Goal: Task Accomplishment & Management: Complete application form

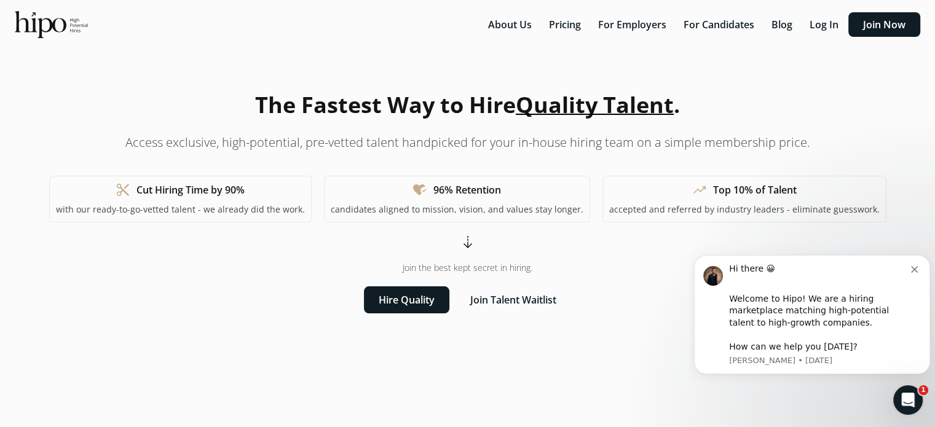
click at [913, 267] on icon "Dismiss notification" at bounding box center [914, 269] width 7 height 7
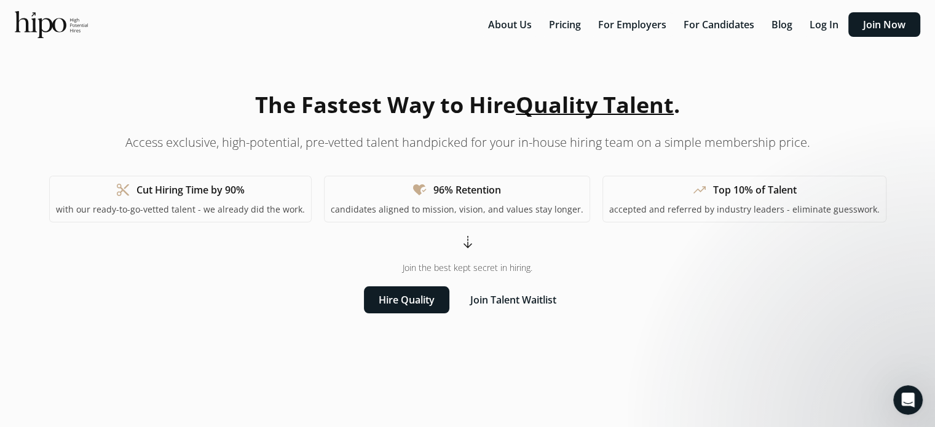
click at [715, 25] on button "For Candidates" at bounding box center [718, 24] width 85 height 25
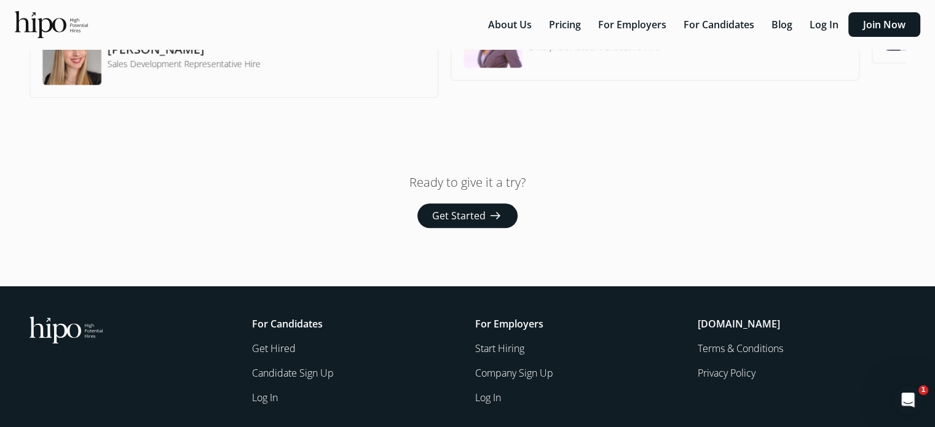
scroll to position [1072, 0]
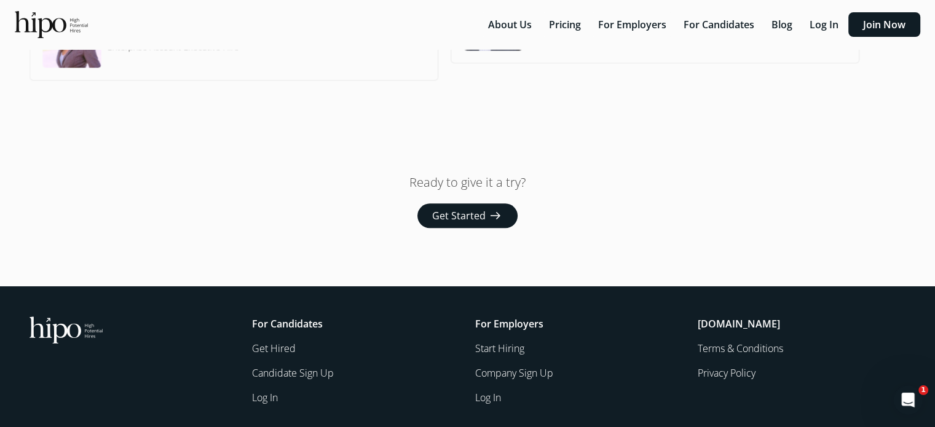
click at [563, 24] on button "Pricing" at bounding box center [564, 24] width 47 height 25
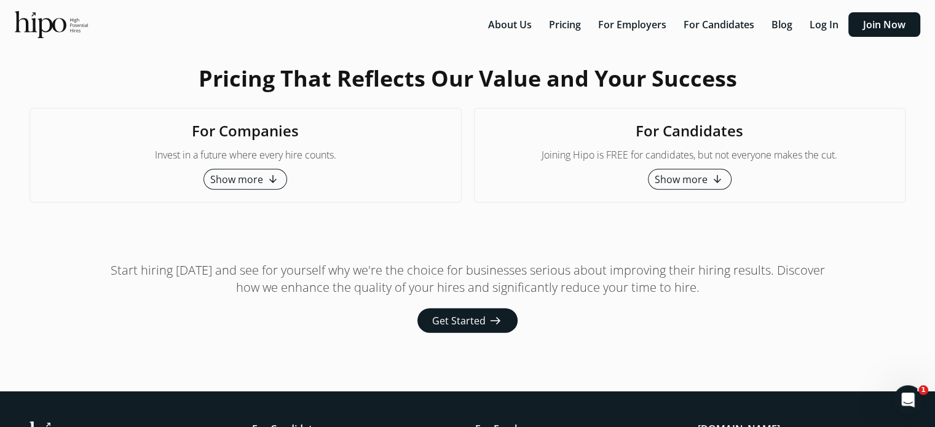
scroll to position [3083, 0]
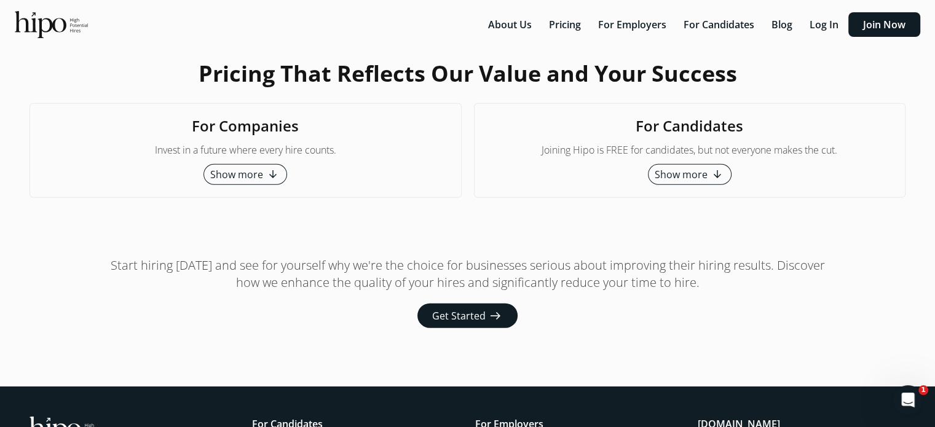
click at [683, 174] on span "Show more" at bounding box center [681, 174] width 53 height 15
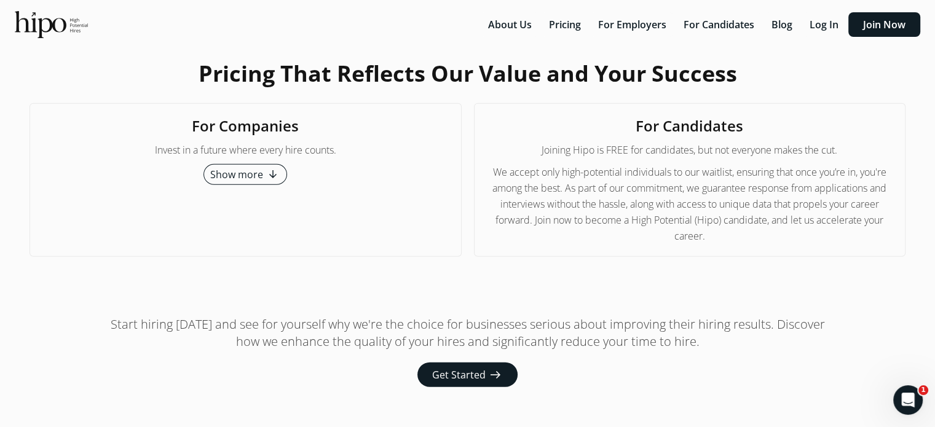
click at [469, 368] on span "Get Started" at bounding box center [458, 375] width 53 height 15
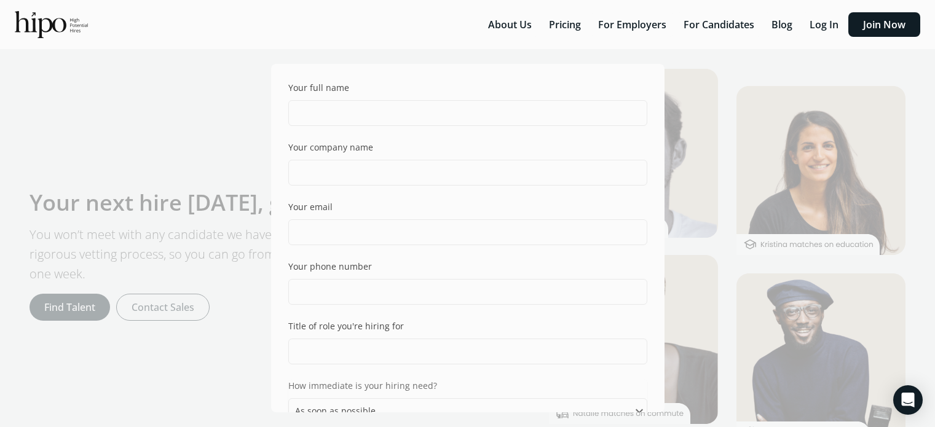
select select "ASAP"
select select "one_ten"
select select "can"
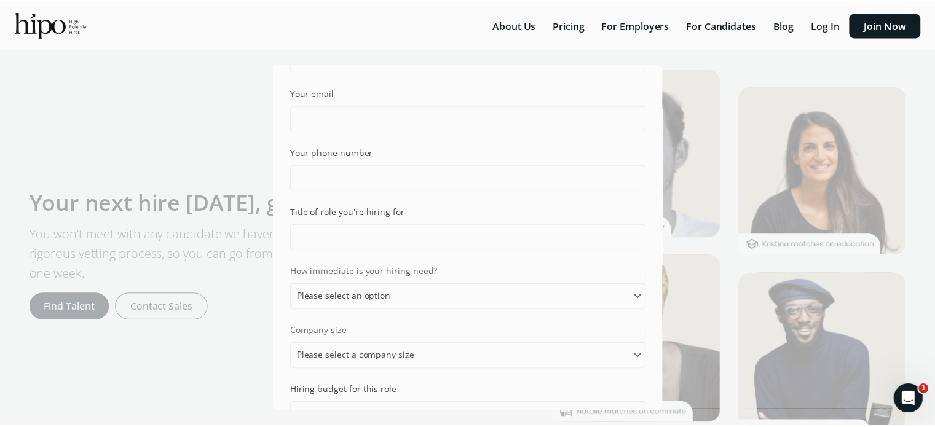
scroll to position [391, 0]
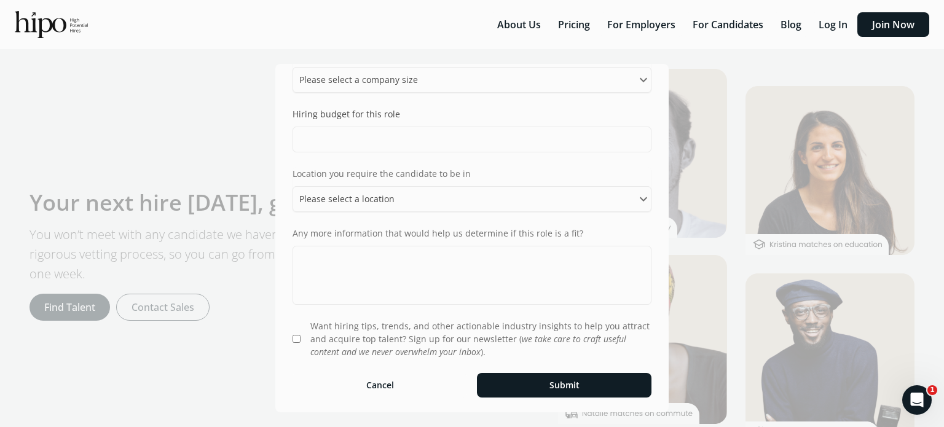
click at [370, 385] on button "Cancel" at bounding box center [380, 385] width 175 height 25
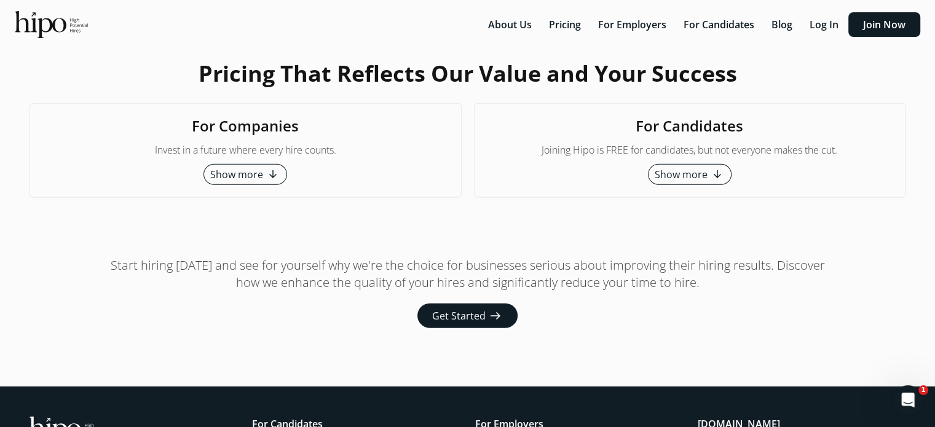
click at [672, 170] on span "Show more" at bounding box center [681, 174] width 53 height 15
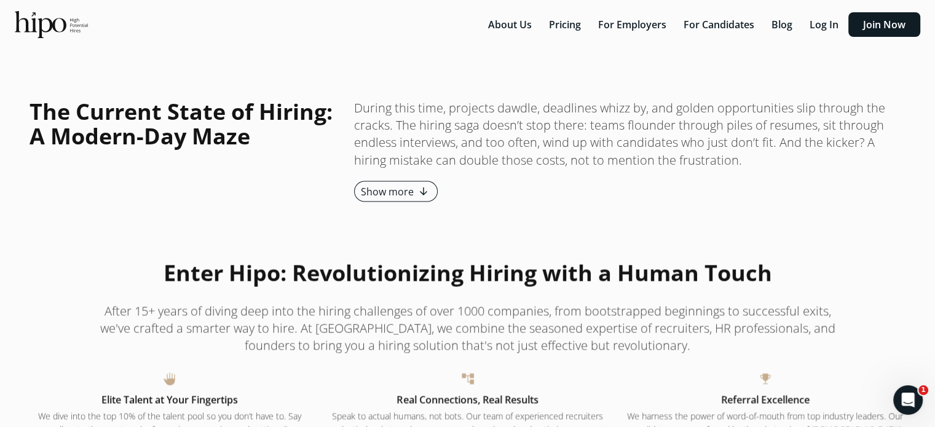
scroll to position [2176, 0]
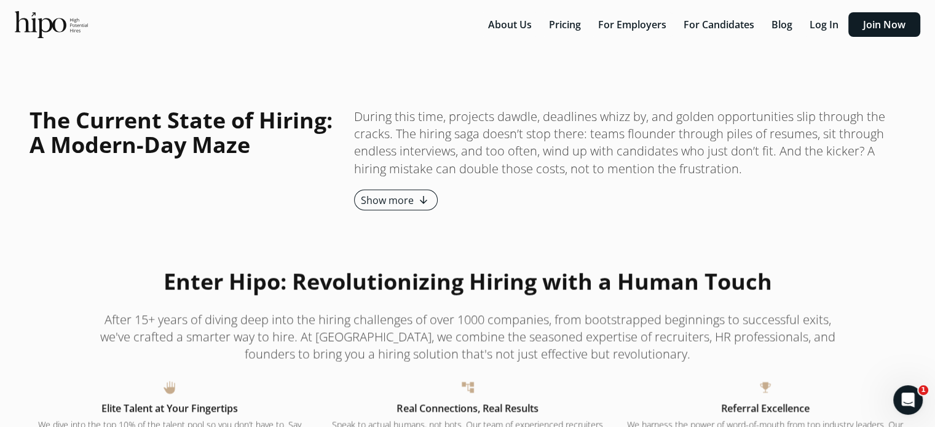
click at [723, 23] on button "For Candidates" at bounding box center [718, 24] width 85 height 25
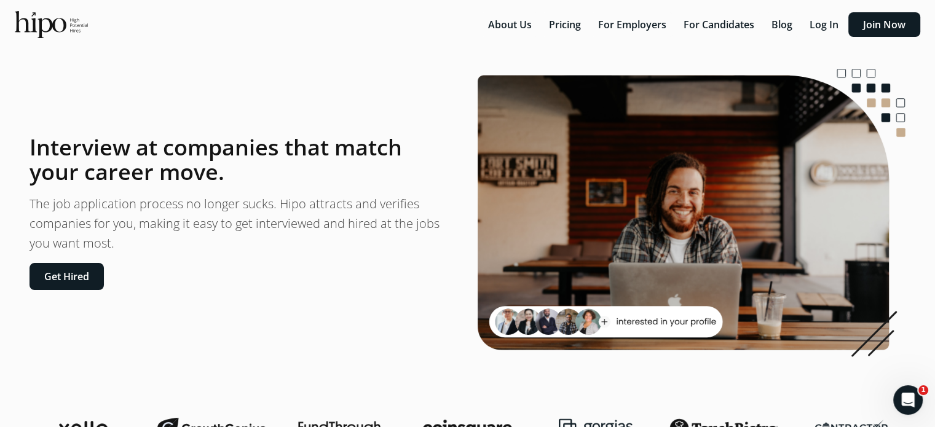
click at [71, 279] on button "Get Hired" at bounding box center [66, 276] width 74 height 27
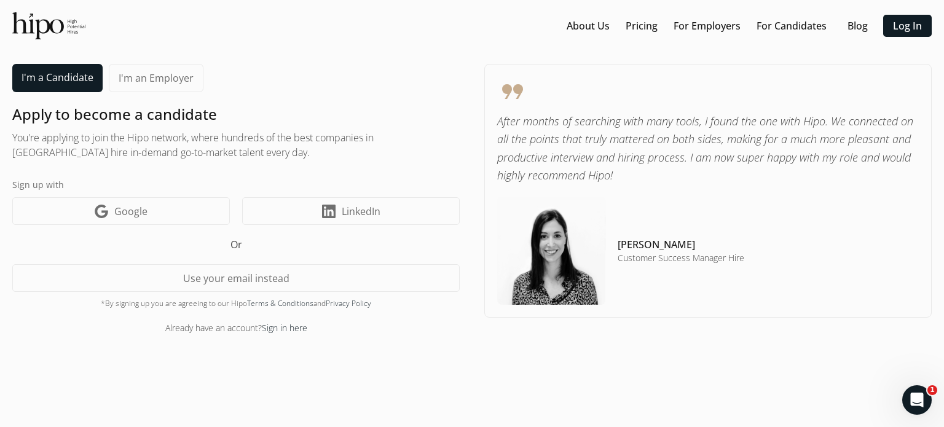
click at [194, 282] on button "Use your email instead" at bounding box center [235, 278] width 447 height 28
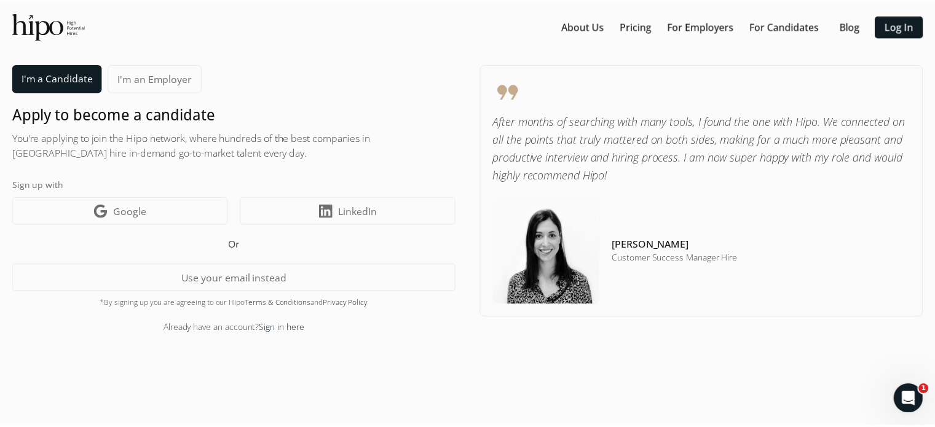
scroll to position [18, 0]
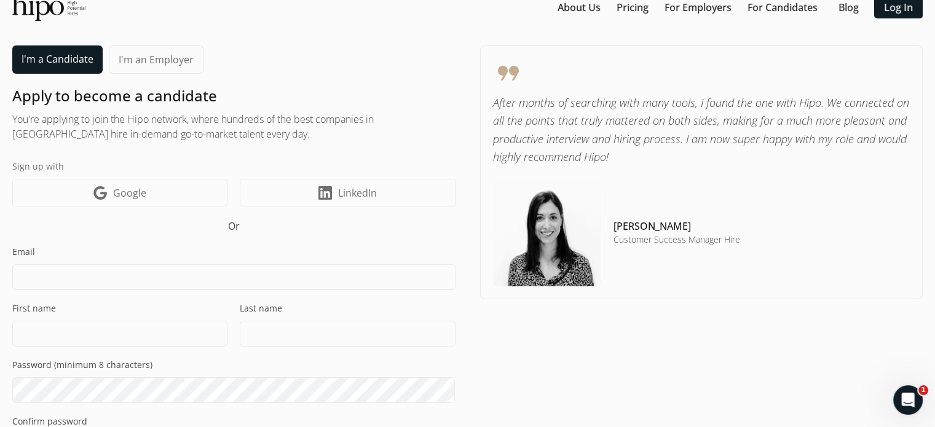
click at [194, 282] on input at bounding box center [233, 277] width 443 height 26
type input "[DOMAIN_NAME][EMAIL_ADDRESS][DOMAIN_NAME]"
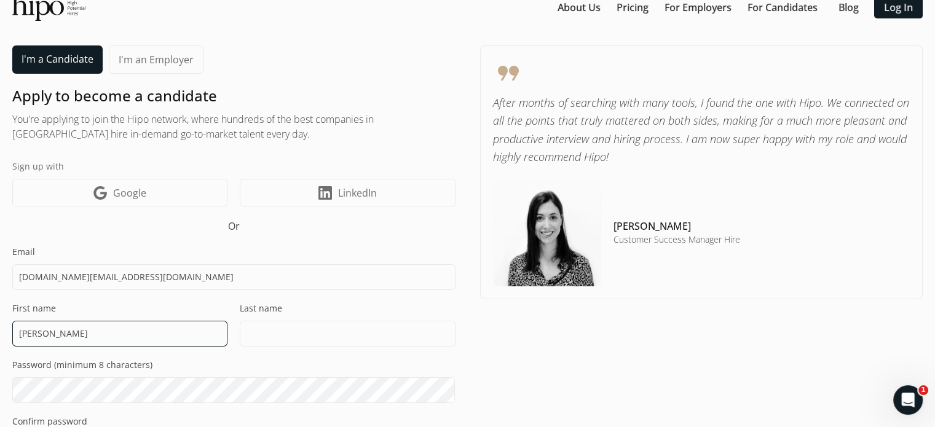
type input "[PERSON_NAME]"
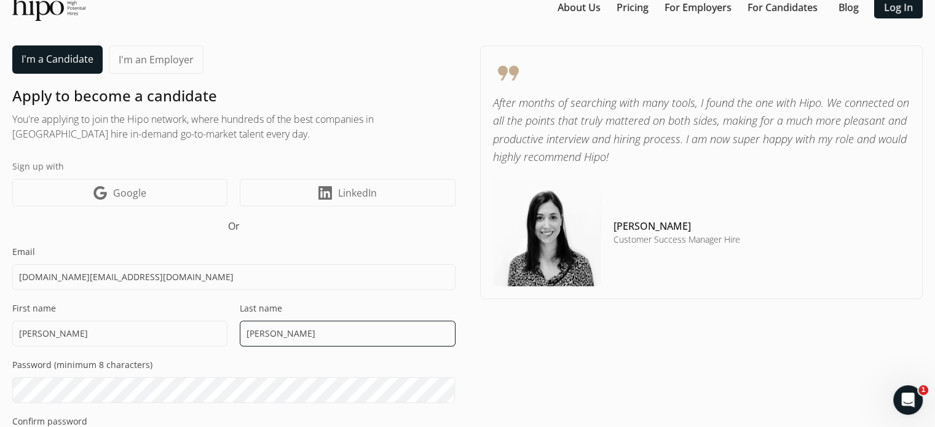
type input "[PERSON_NAME]"
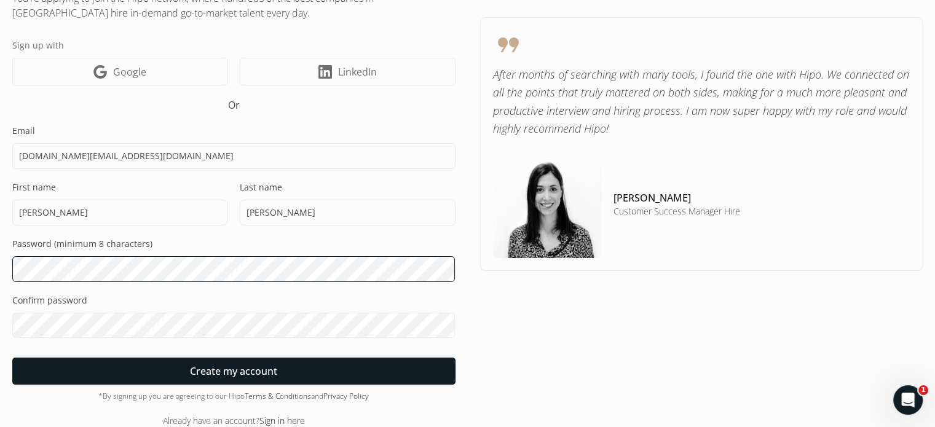
scroll to position [151, 0]
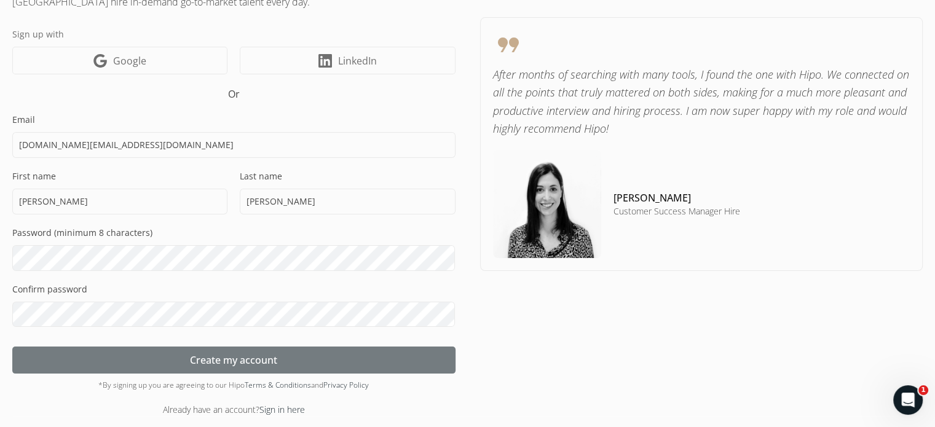
click at [214, 355] on span "Create my account" at bounding box center [233, 360] width 87 height 15
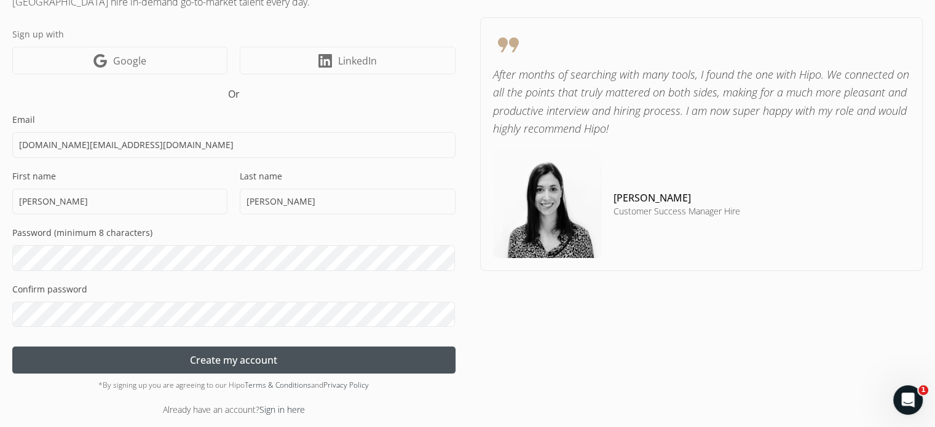
scroll to position [553, 0]
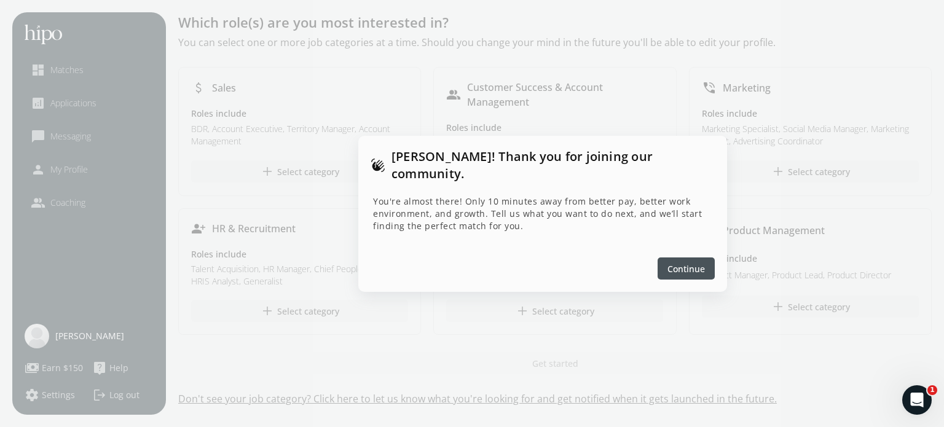
click at [671, 262] on span "Continue" at bounding box center [685, 268] width 37 height 13
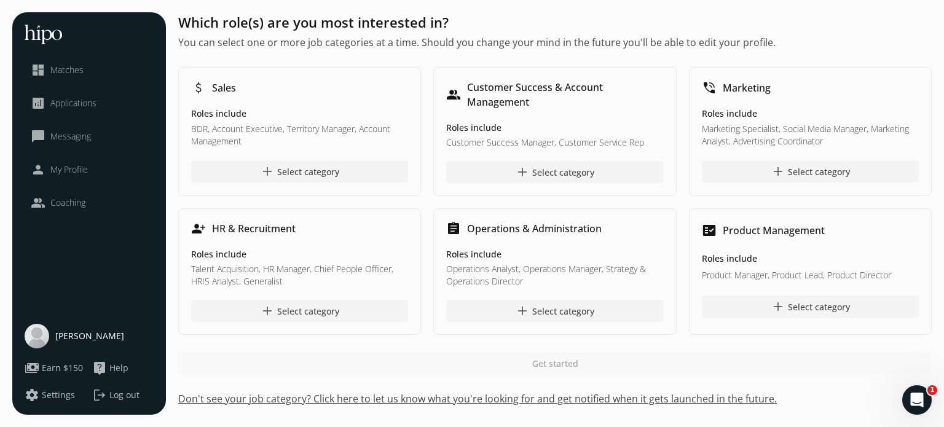
click at [514, 309] on div at bounding box center [554, 311] width 217 height 22
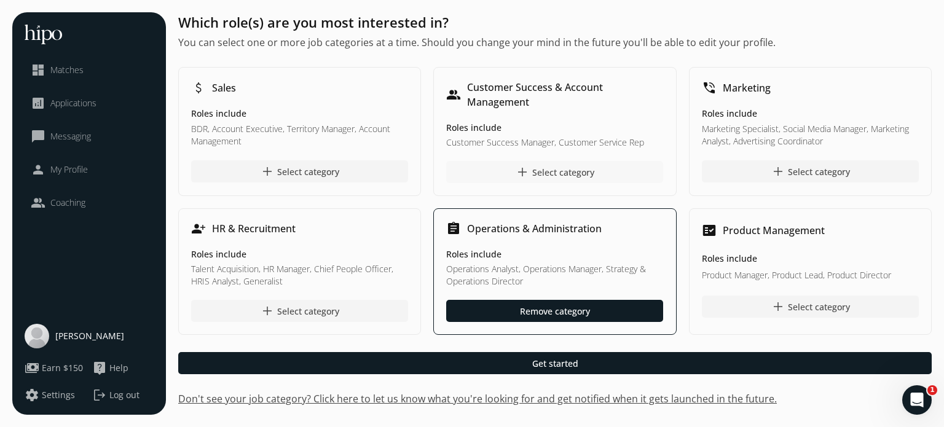
click at [540, 171] on div "add Select category" at bounding box center [554, 172] width 79 height 15
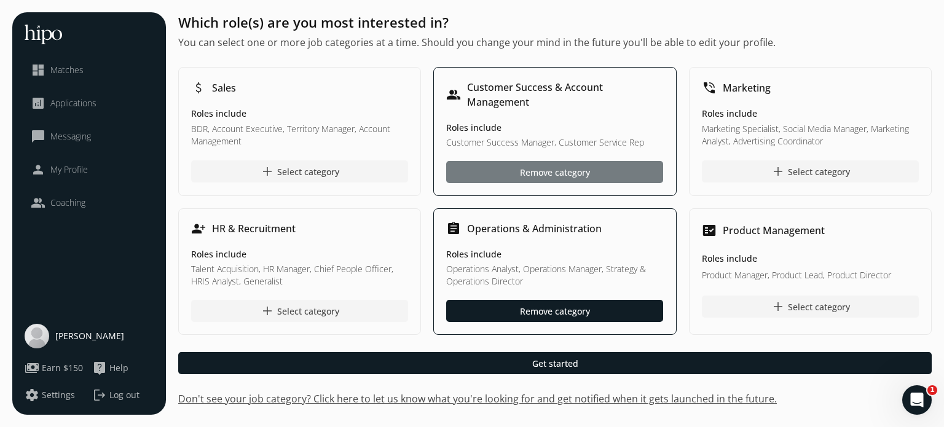
click at [540, 171] on div "Remove category" at bounding box center [555, 172] width 70 height 13
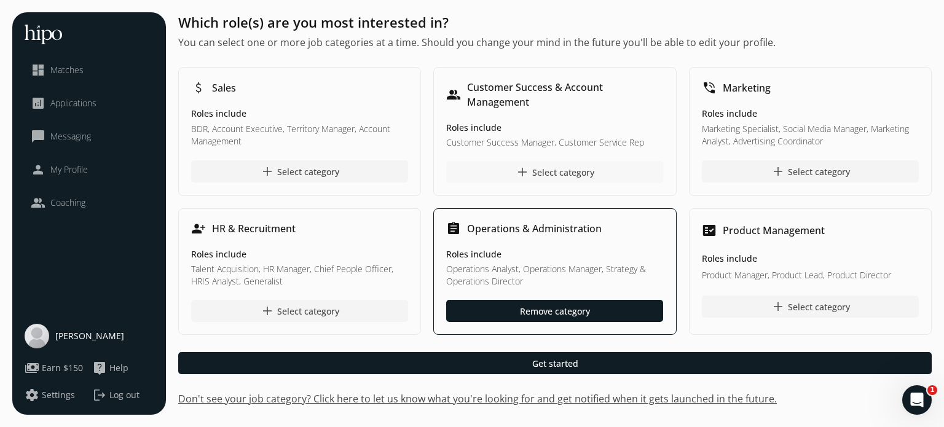
click at [540, 171] on div "add Select category" at bounding box center [554, 172] width 79 height 15
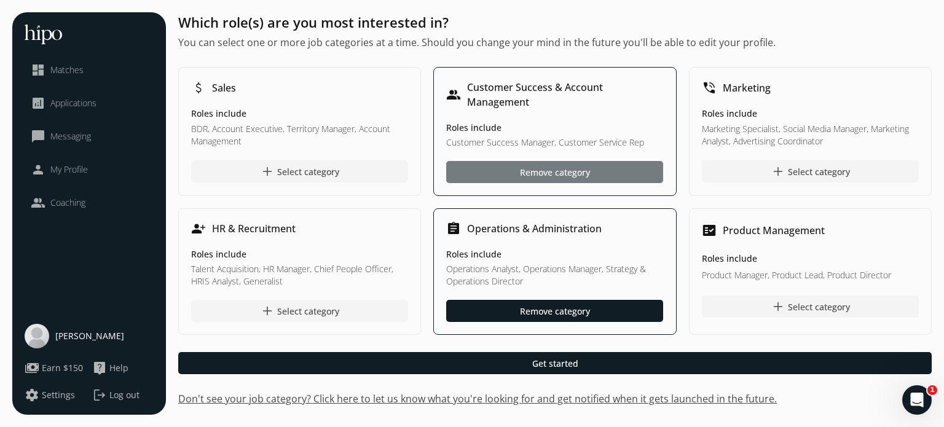
click at [576, 175] on div "Remove category" at bounding box center [555, 172] width 70 height 13
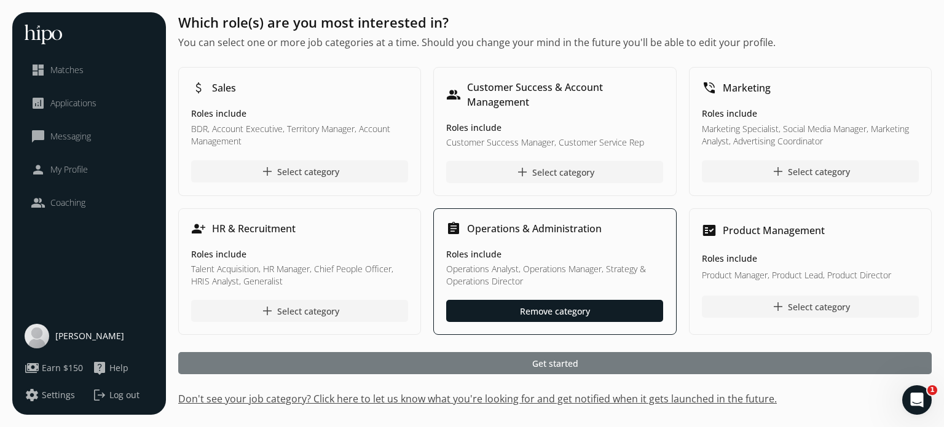
click at [551, 366] on span "Get started" at bounding box center [555, 363] width 46 height 13
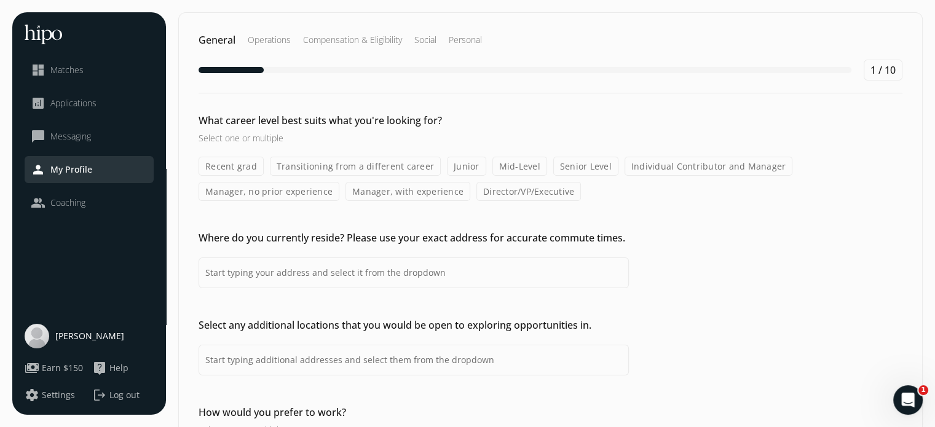
click at [512, 187] on label "Director/VP/Executive" at bounding box center [528, 191] width 104 height 19
click at [0, 0] on input "Director/VP/Executive" at bounding box center [0, 0] width 0 height 0
click at [573, 162] on label "Senior Level" at bounding box center [585, 166] width 65 height 19
click at [0, 0] on input "Senior Level" at bounding box center [0, 0] width 0 height 0
click at [526, 164] on label "Mid-Level" at bounding box center [519, 166] width 55 height 19
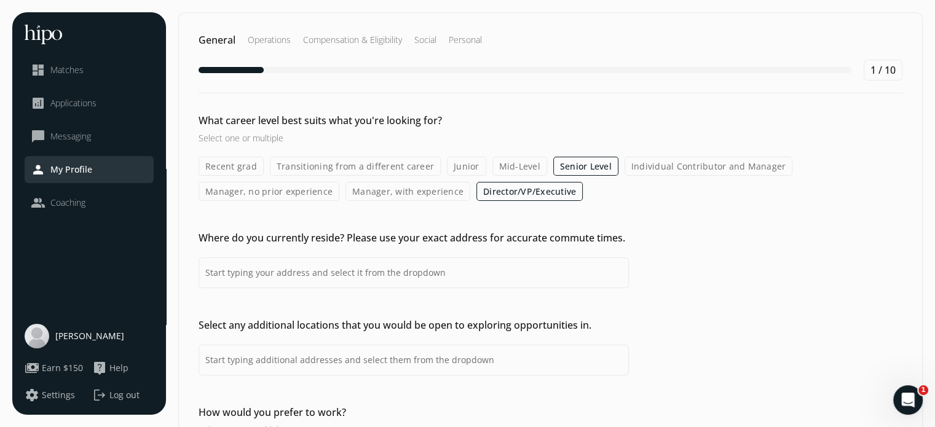
click at [0, 0] on input "Mid-Level" at bounding box center [0, 0] width 0 height 0
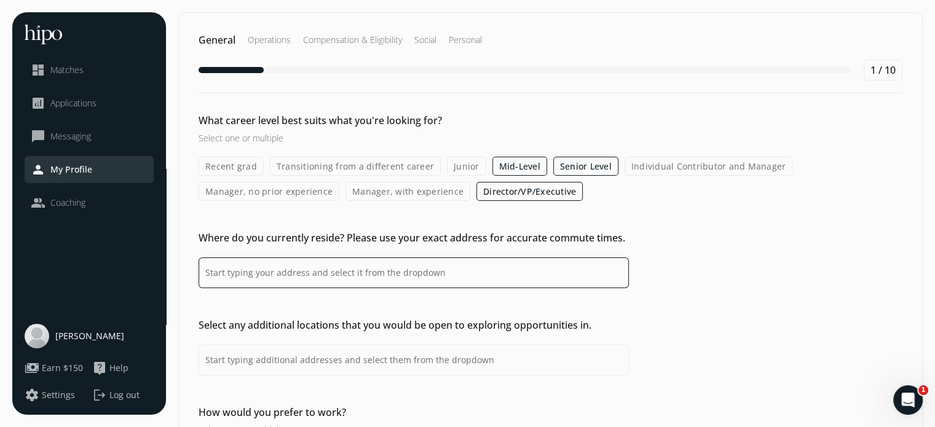
click at [273, 277] on input at bounding box center [414, 272] width 430 height 31
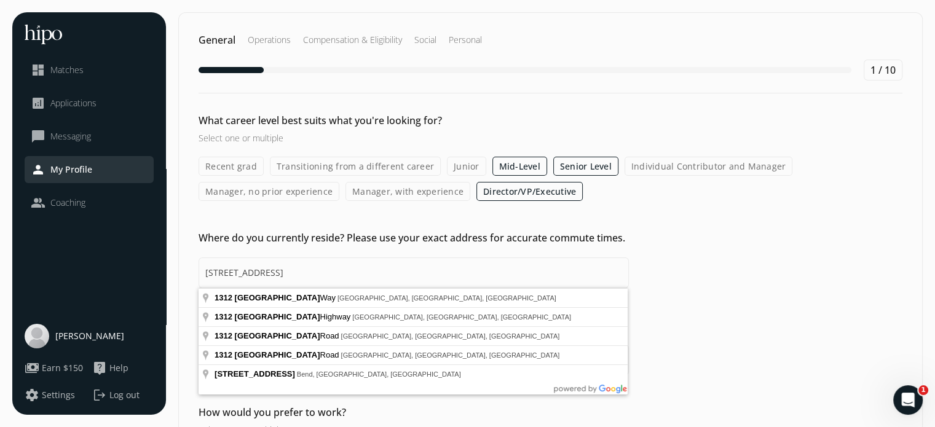
type input "[STREET_ADDRESS]"
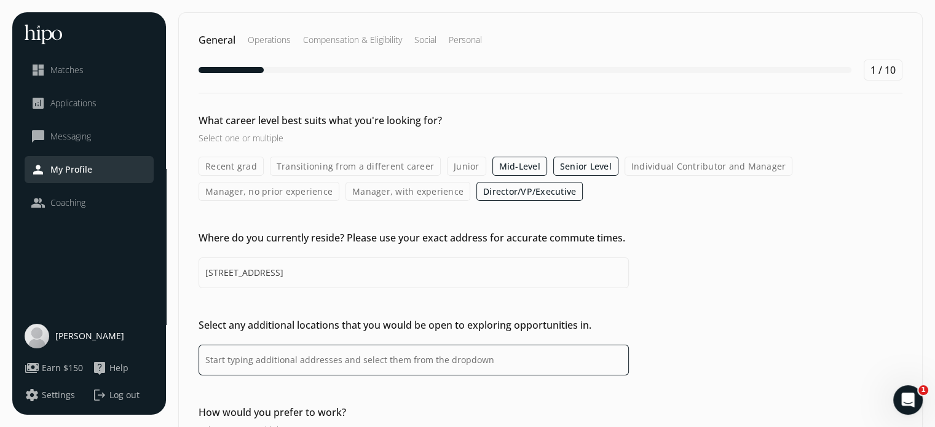
click at [470, 364] on input at bounding box center [414, 360] width 430 height 31
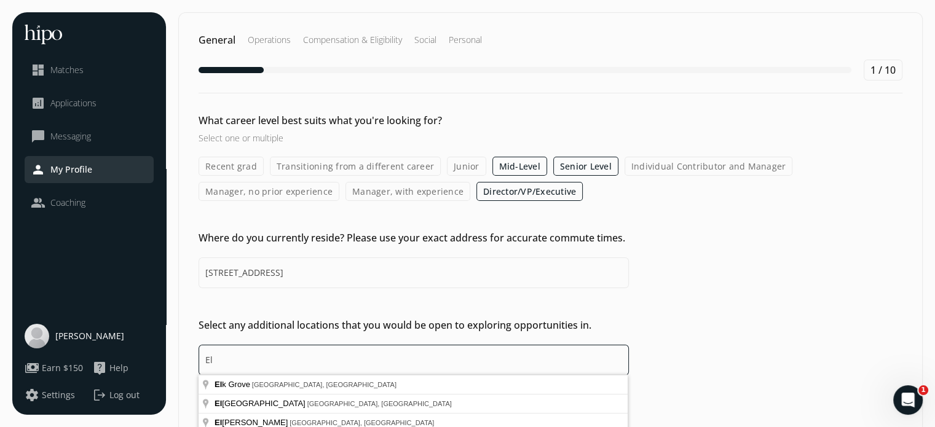
type input "E"
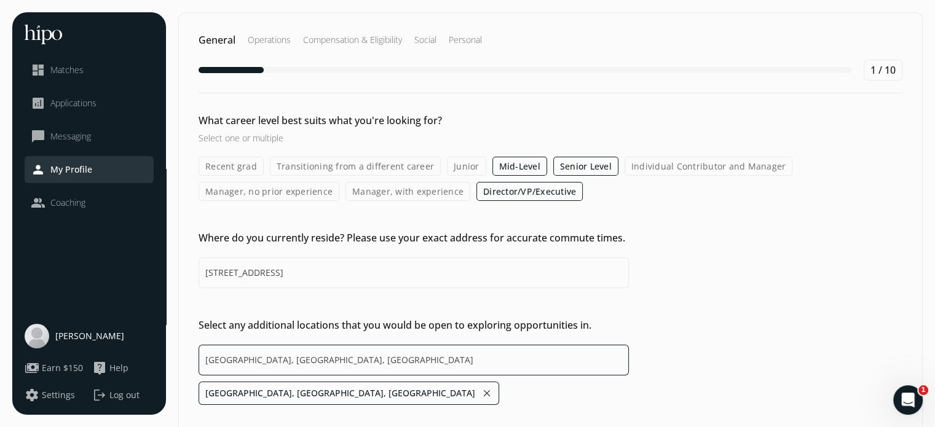
click at [311, 363] on input "[GEOGRAPHIC_DATA], [GEOGRAPHIC_DATA], [GEOGRAPHIC_DATA]" at bounding box center [414, 360] width 430 height 31
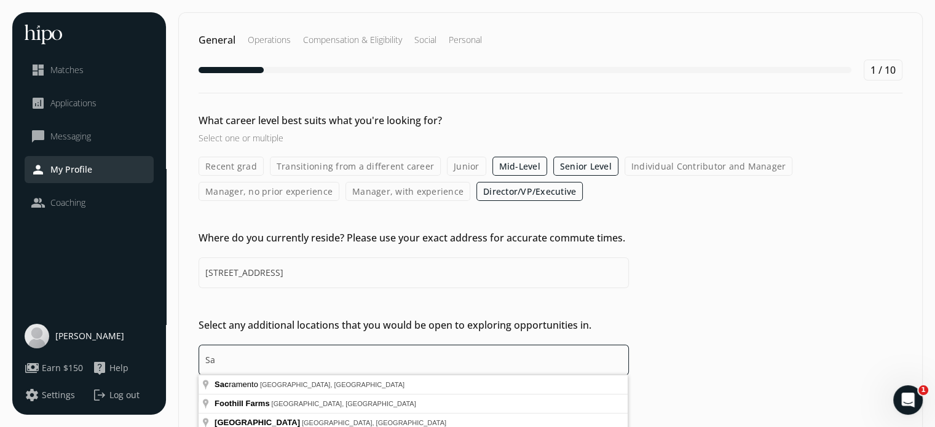
type input "S"
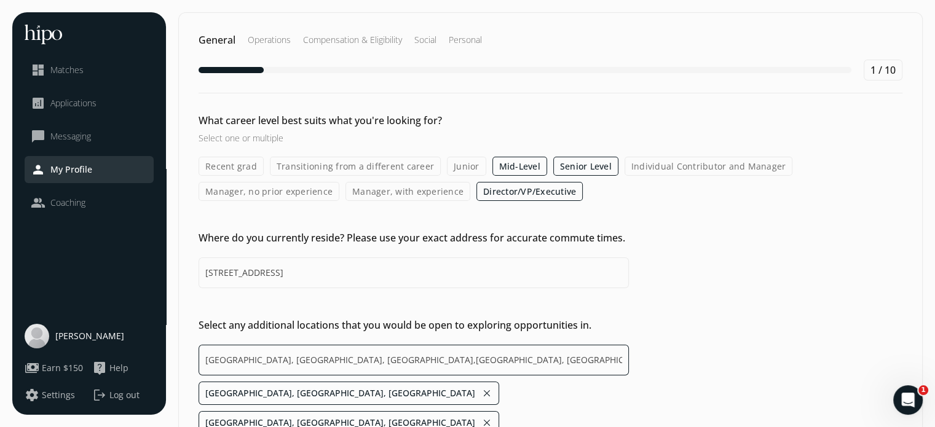
click at [368, 359] on input "[GEOGRAPHIC_DATA], [GEOGRAPHIC_DATA], [GEOGRAPHIC_DATA],[GEOGRAPHIC_DATA], [GEO…" at bounding box center [414, 360] width 430 height 31
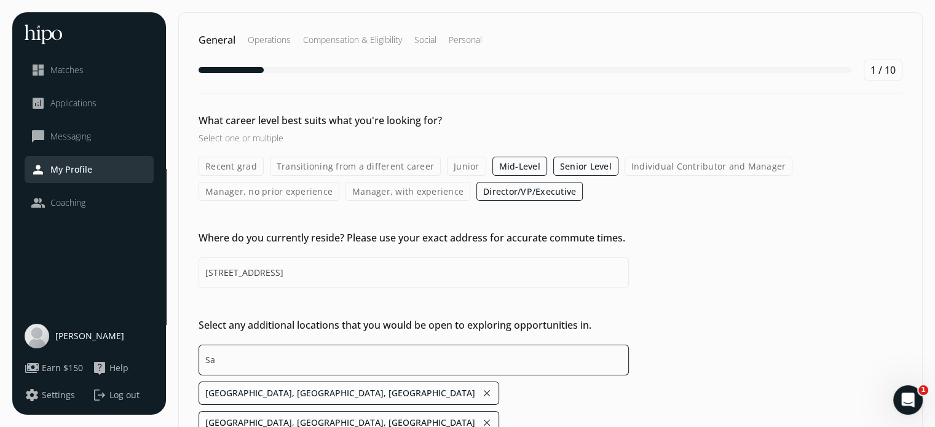
type input "S"
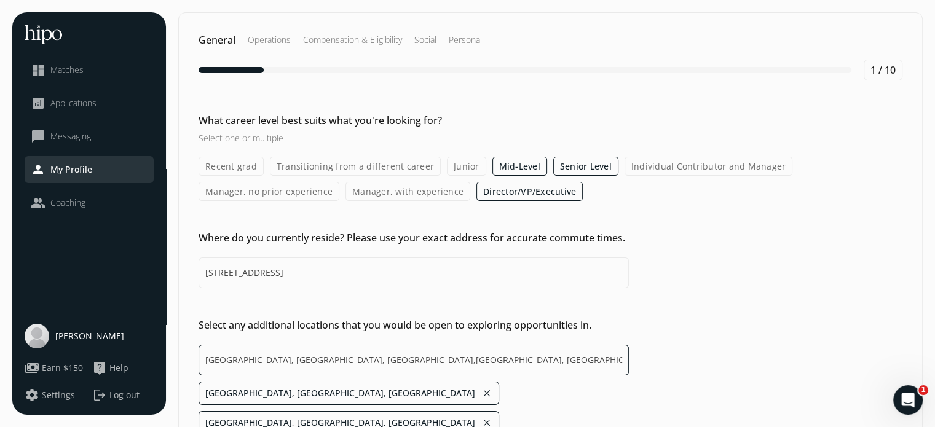
drag, startPoint x: 484, startPoint y: 360, endPoint x: 107, endPoint y: 366, distance: 376.8
click at [107, 366] on div "menu close dashboard Matches analytics Applications chat_bubble_outline Messagi…" at bounding box center [467, 310] width 910 height 596
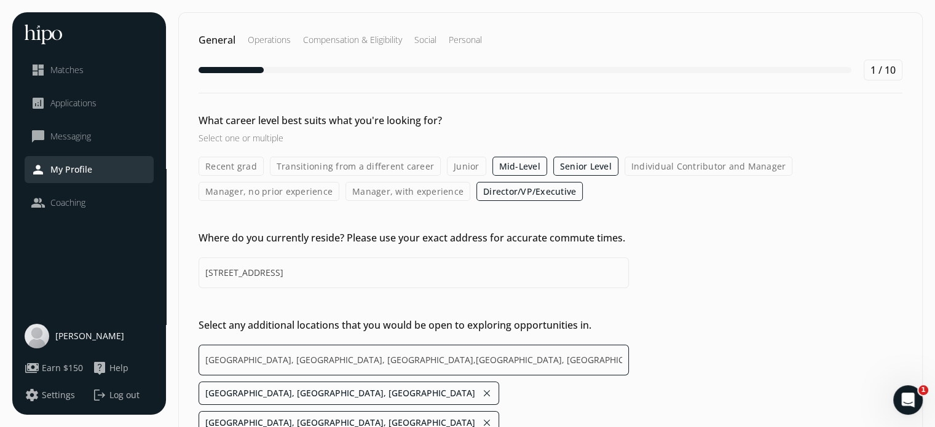
drag, startPoint x: 468, startPoint y: 358, endPoint x: 120, endPoint y: 359, distance: 347.8
click at [120, 359] on div "menu close dashboard Matches analytics Applications chat_bubble_outline Messagi…" at bounding box center [467, 310] width 910 height 596
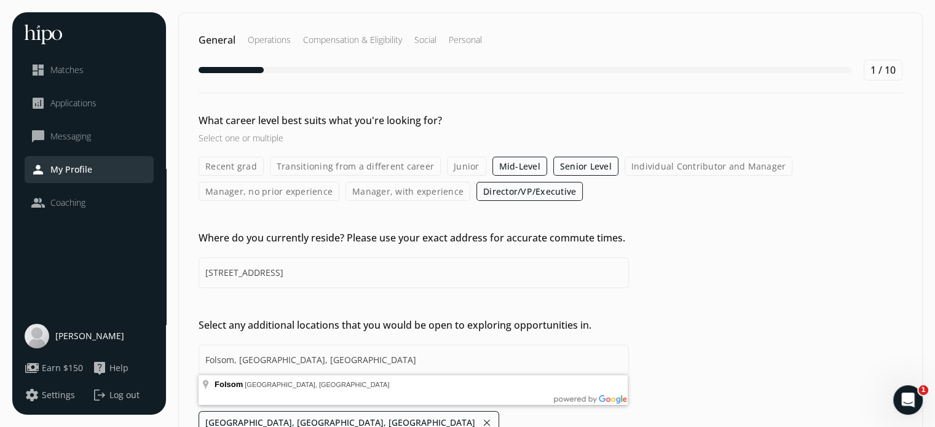
type input "[GEOGRAPHIC_DATA], [GEOGRAPHIC_DATA], [GEOGRAPHIC_DATA],[GEOGRAPHIC_DATA], [GEO…"
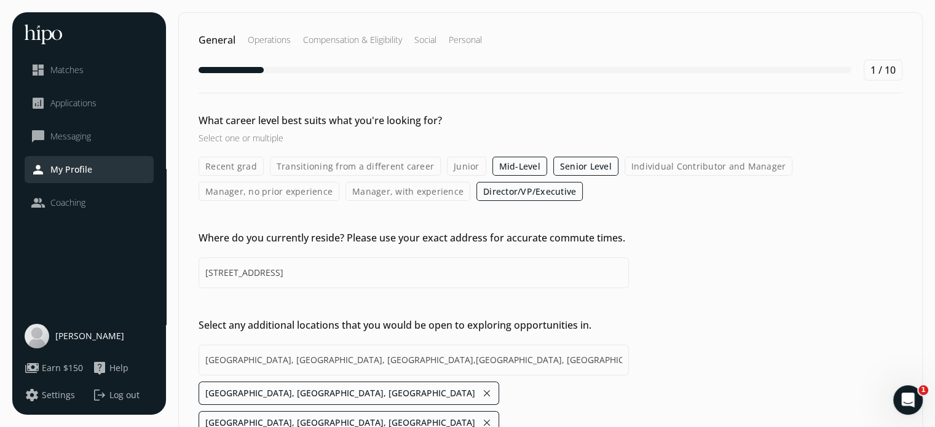
click at [696, 379] on div "Select any additional locations that you would be open to exploring opportuniti…" at bounding box center [550, 406] width 743 height 176
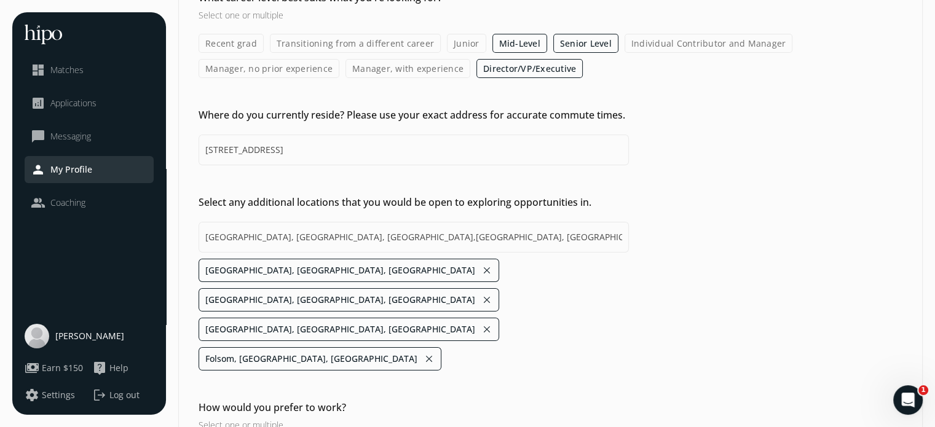
scroll to position [162, 0]
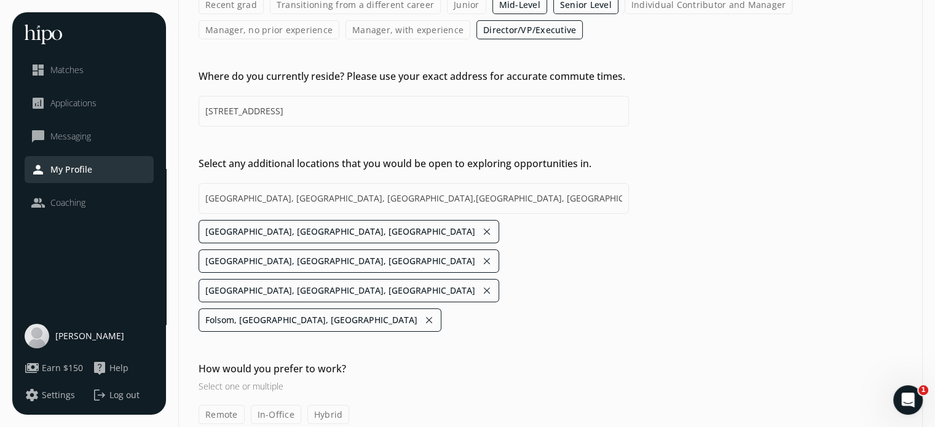
click at [214, 405] on label "Remote" at bounding box center [222, 414] width 46 height 19
click at [0, 0] on input "Remote" at bounding box center [0, 0] width 0 height 0
click at [329, 405] on label "Hybrid" at bounding box center [328, 414] width 42 height 19
click at [0, 0] on input "Hybrid" at bounding box center [0, 0] width 0 height 0
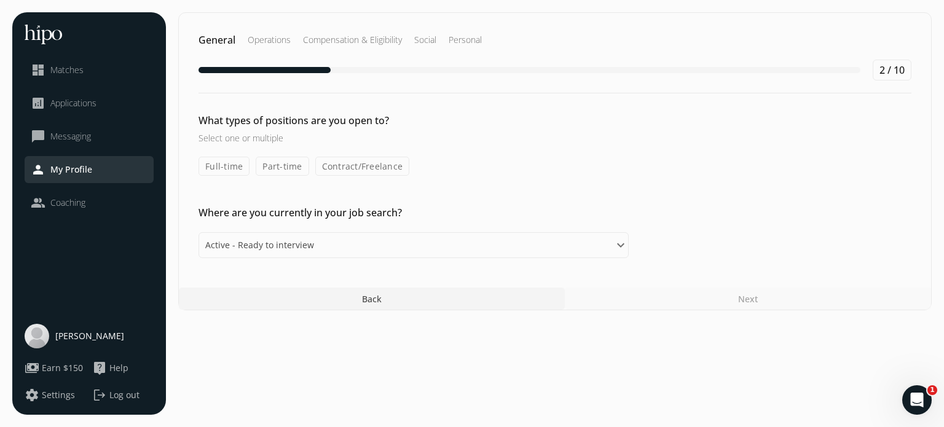
click at [226, 164] on label "Full-time" at bounding box center [224, 166] width 51 height 19
click at [0, 0] on input "Full-time" at bounding box center [0, 0] width 0 height 0
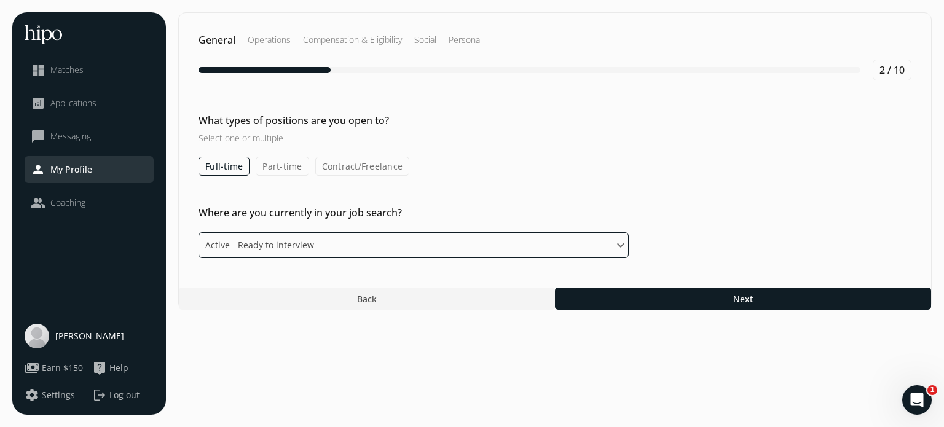
click at [398, 243] on select "Please select an option Active - Ready to interview Passive - Open to exploring…" at bounding box center [414, 245] width 430 height 26
click at [732, 302] on div at bounding box center [743, 299] width 376 height 22
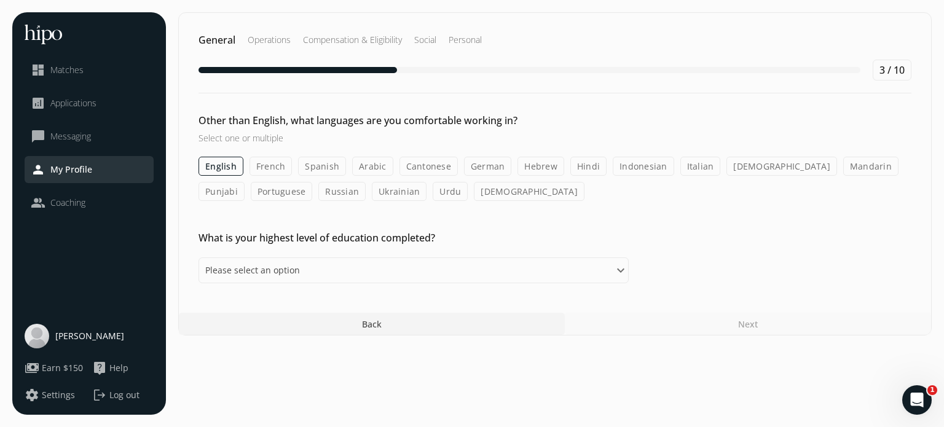
click at [221, 165] on label "English" at bounding box center [221, 166] width 45 height 19
click at [0, 0] on input "English" at bounding box center [0, 0] width 0 height 0
click at [221, 165] on label "English" at bounding box center [221, 166] width 45 height 19
click at [0, 0] on input "English" at bounding box center [0, 0] width 0 height 0
click at [621, 269] on select "Please select an option Some High School High School Diploma Some University or…" at bounding box center [414, 270] width 430 height 26
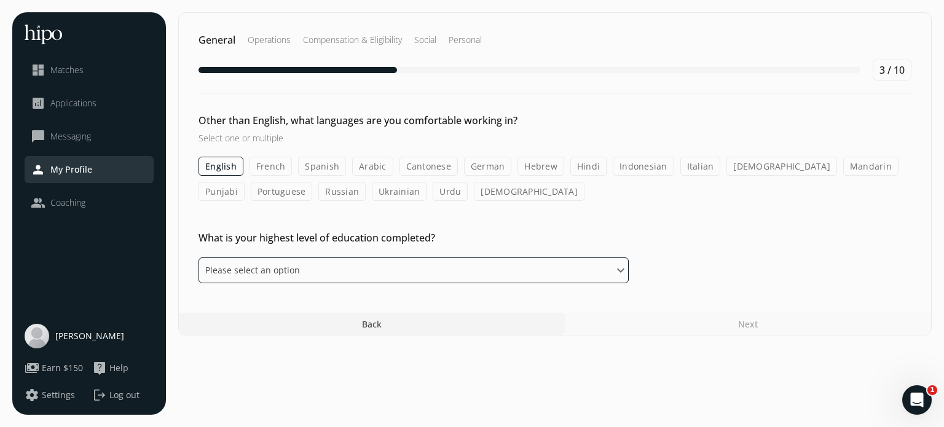
select select "bachelor"
click at [199, 257] on select "Please select an option Some High School High School Diploma Some University or…" at bounding box center [414, 270] width 430 height 26
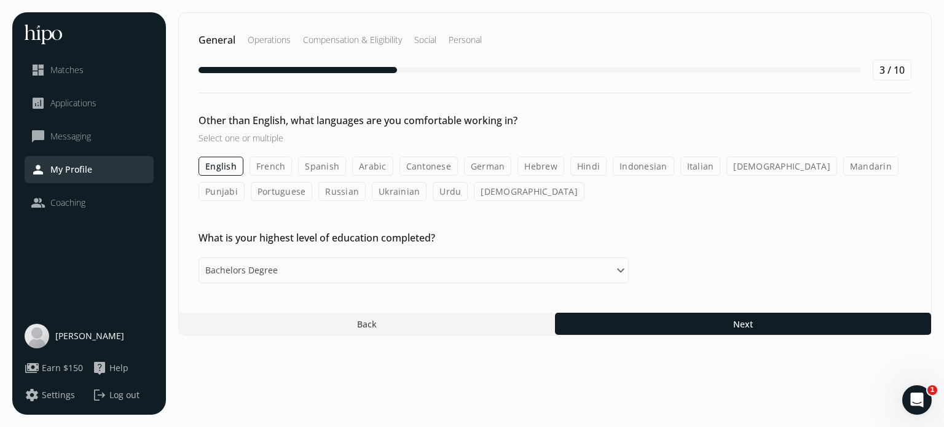
click at [653, 321] on div at bounding box center [743, 324] width 376 height 22
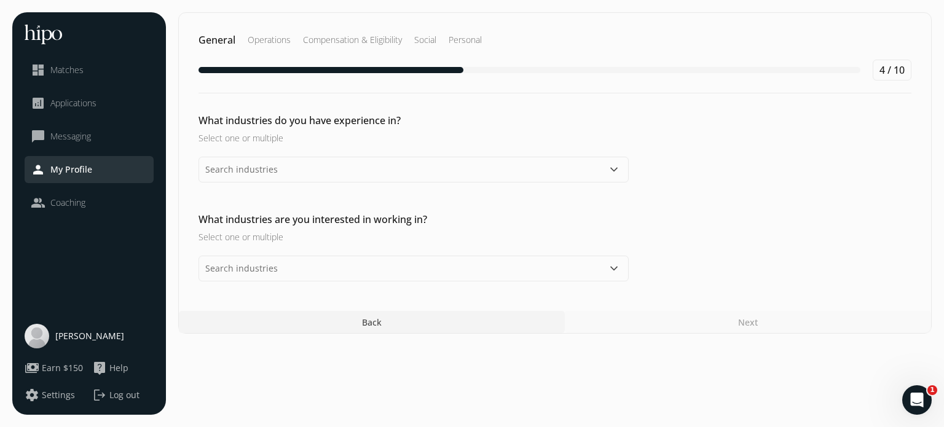
click at [616, 168] on button "keyboard_arrow_down" at bounding box center [614, 169] width 15 height 15
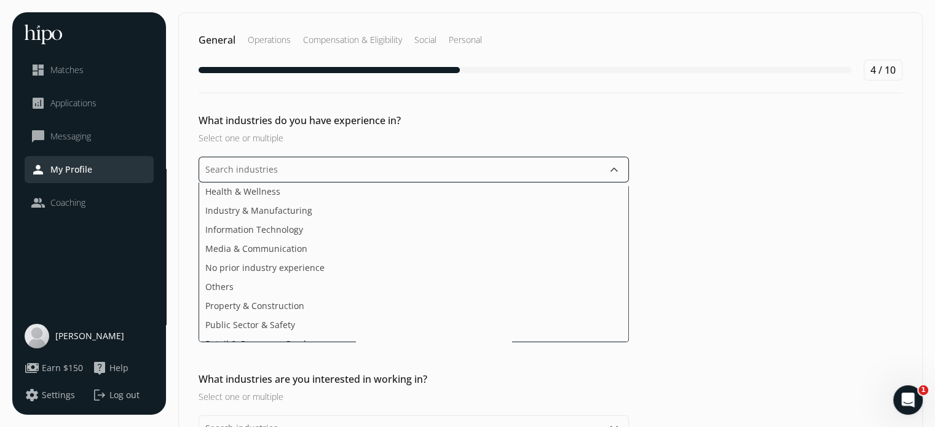
scroll to position [147, 0]
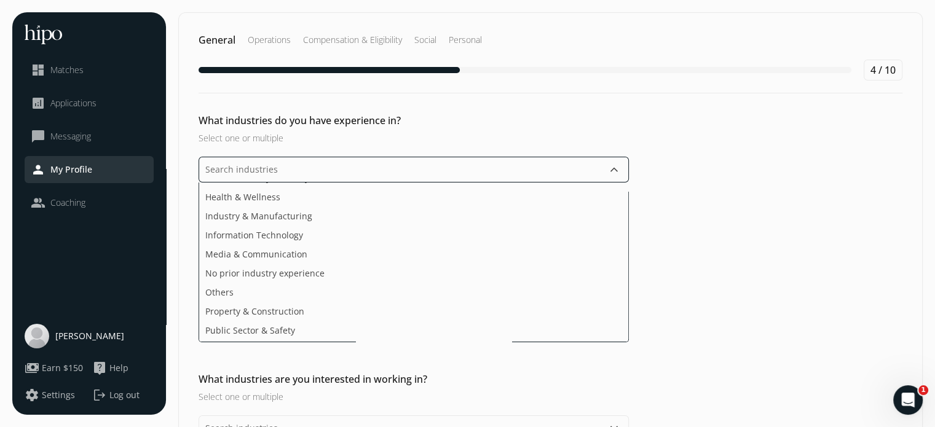
click at [401, 195] on li "Health & Wellness" at bounding box center [413, 196] width 429 height 19
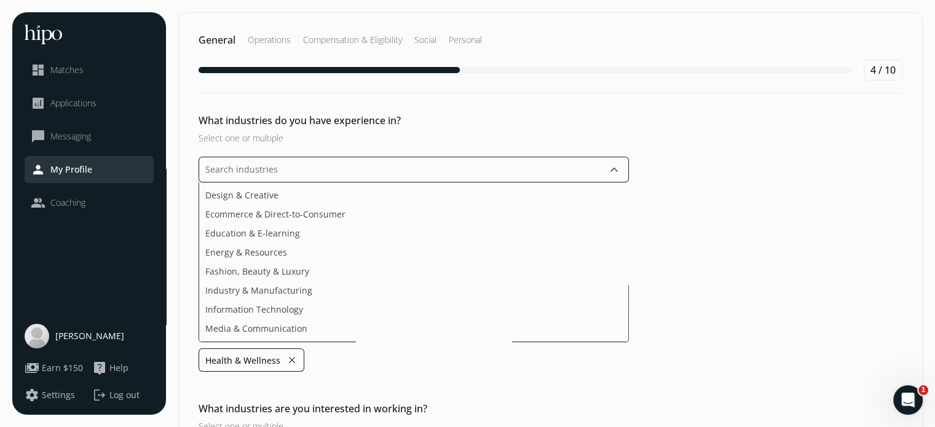
scroll to position [0, 0]
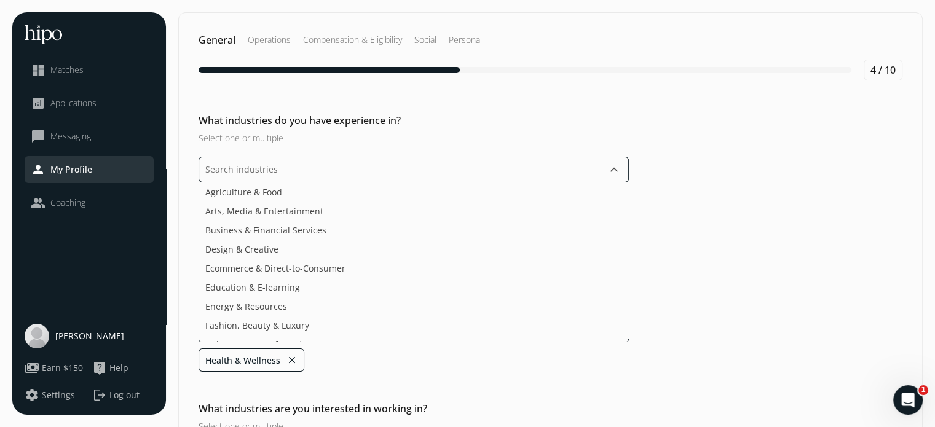
click at [277, 226] on li "Business & Financial Services" at bounding box center [413, 230] width 429 height 19
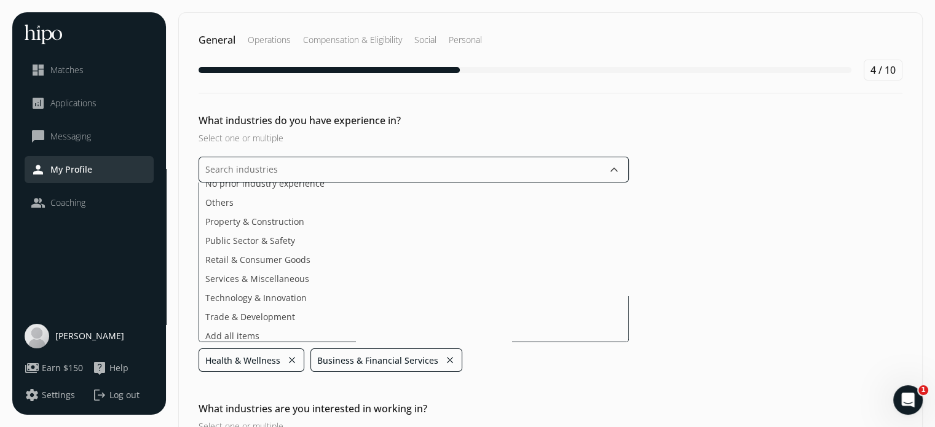
scroll to position [202, 0]
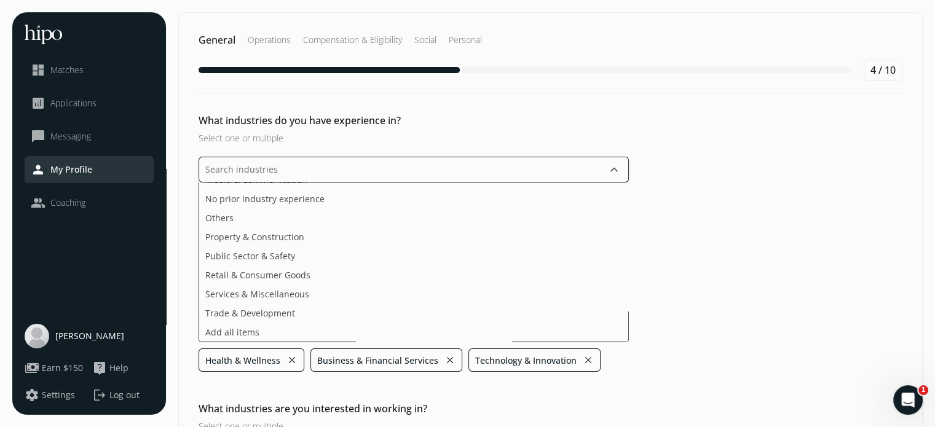
click at [265, 290] on ul "Agriculture & Food Arts, Media & Entertainment Design & Creative Ecommerce & Di…" at bounding box center [414, 263] width 430 height 160
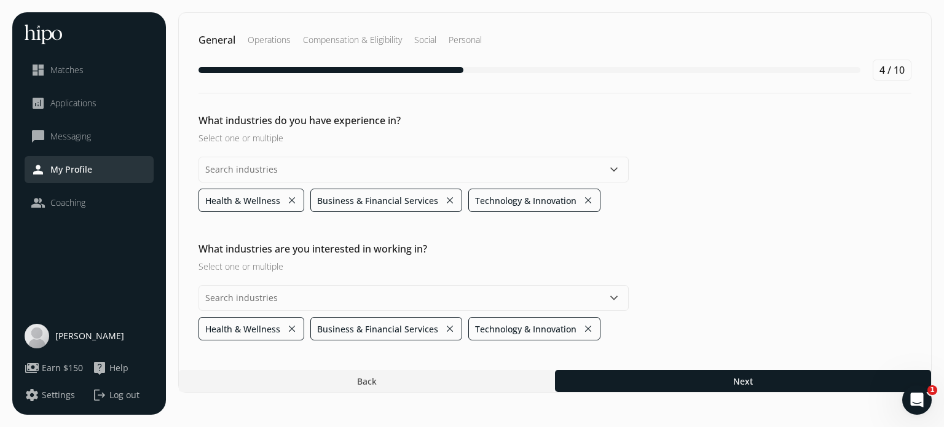
click at [631, 368] on div "General Operations Compensation & Eligibility Social Personal 4 / 10 What indus…" at bounding box center [554, 202] width 753 height 380
click at [487, 264] on h3 "Select one or multiple" at bounding box center [414, 266] width 430 height 13
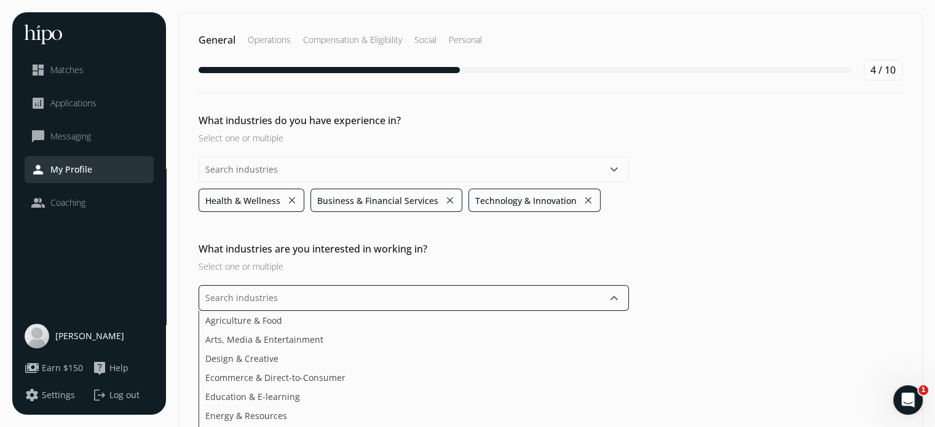
click at [428, 302] on input "text" at bounding box center [414, 298] width 430 height 26
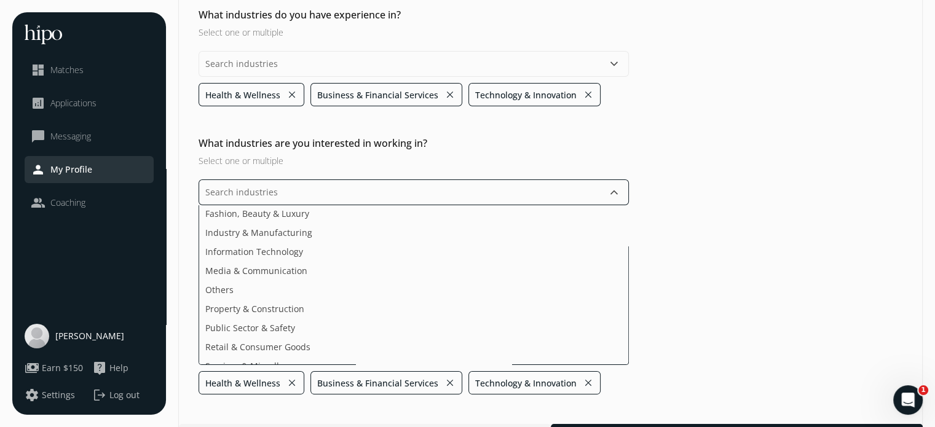
scroll to position [145, 0]
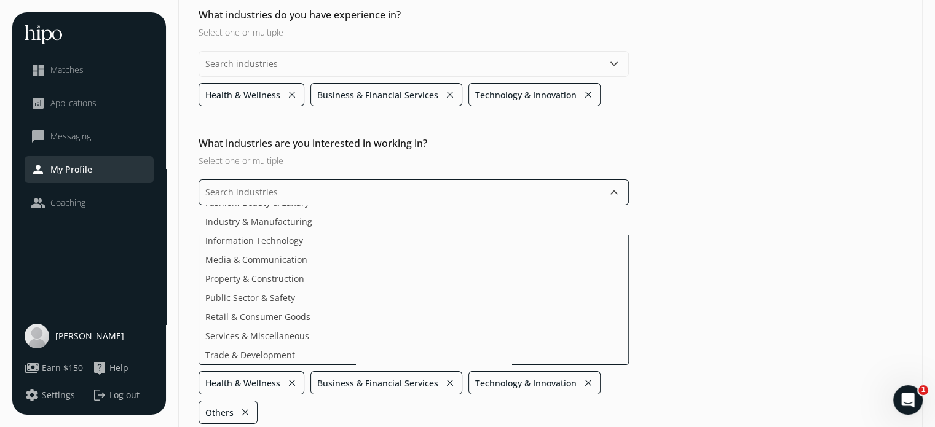
click at [415, 256] on ul "Agriculture & Food Arts, Media & Entertainment Design & Creative Ecommerce & Di…" at bounding box center [414, 285] width 430 height 160
click at [285, 342] on span "Industry & Manufacturing" at bounding box center [258, 348] width 107 height 13
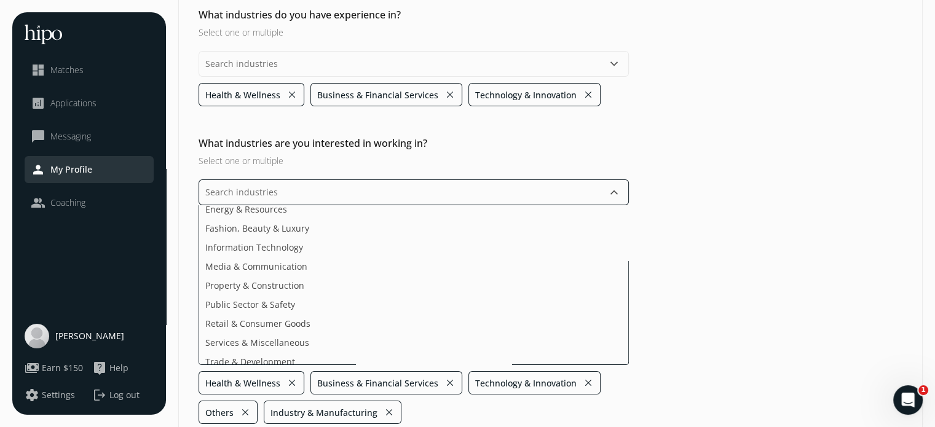
scroll to position [108, 0]
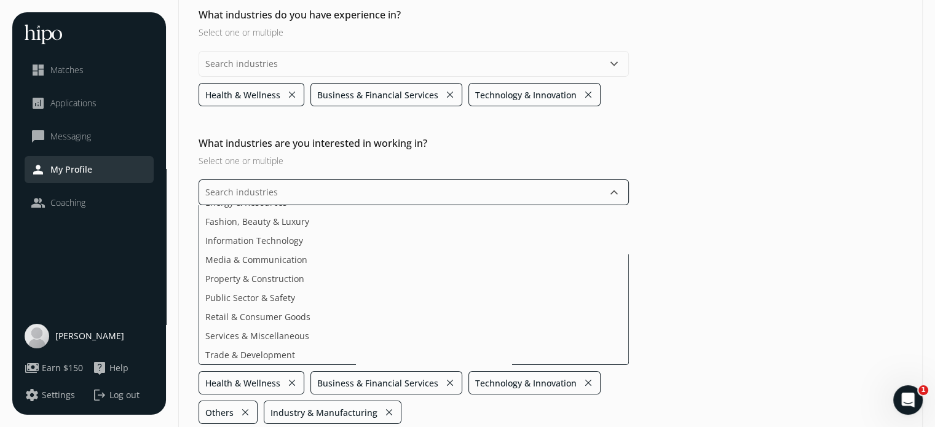
click at [289, 336] on ul "Agriculture & Food Arts, Media & Entertainment Design & Creative Ecommerce & Di…" at bounding box center [414, 285] width 430 height 160
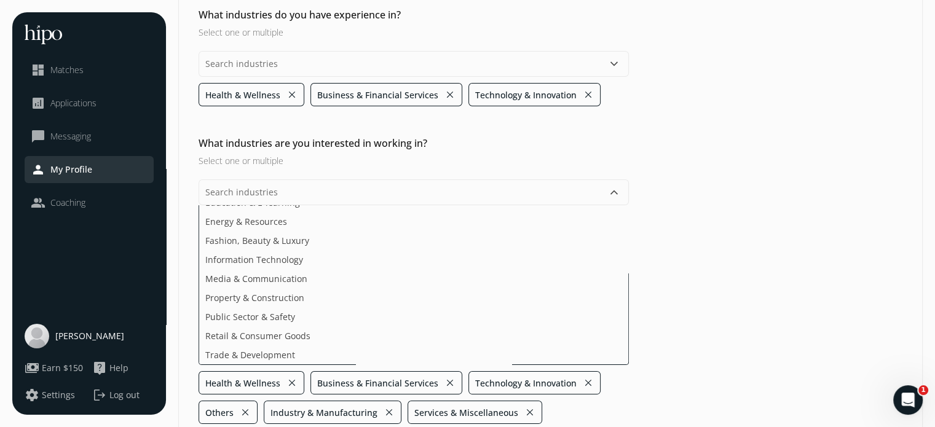
scroll to position [5, 0]
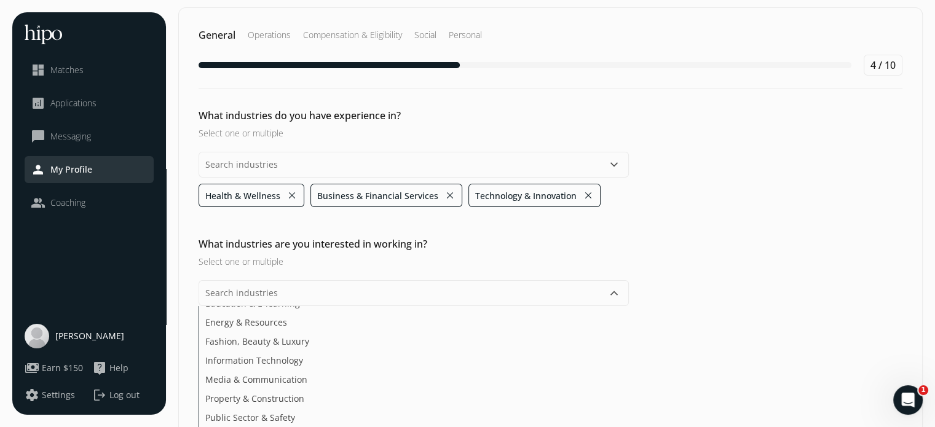
click at [688, 368] on div "General Operations Compensation & Eligibility Social Personal 4 / 10 What indus…" at bounding box center [550, 292] width 744 height 570
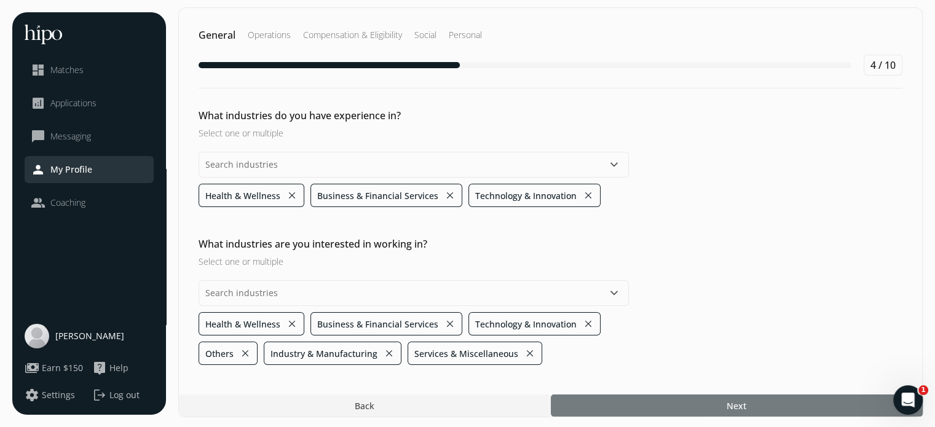
click at [702, 403] on div at bounding box center [737, 406] width 372 height 22
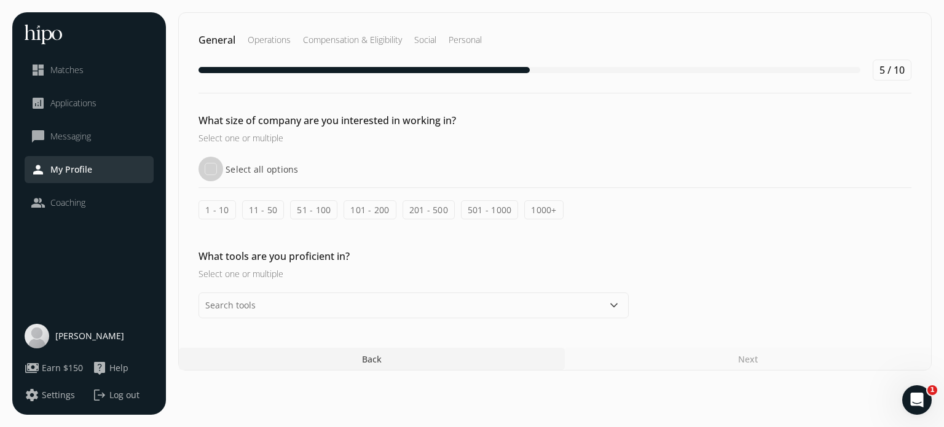
click at [211, 167] on input "Select all options" at bounding box center [211, 169] width 25 height 25
checkbox input "true"
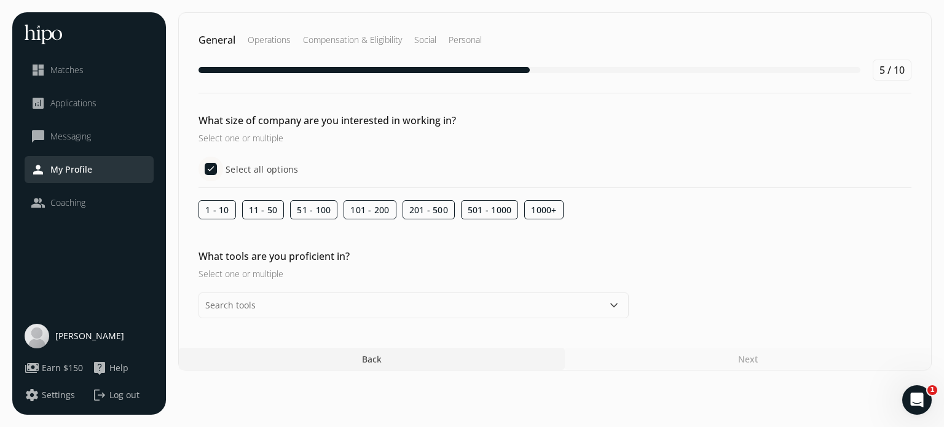
click at [613, 304] on button "keyboard_arrow_down" at bounding box center [614, 305] width 15 height 15
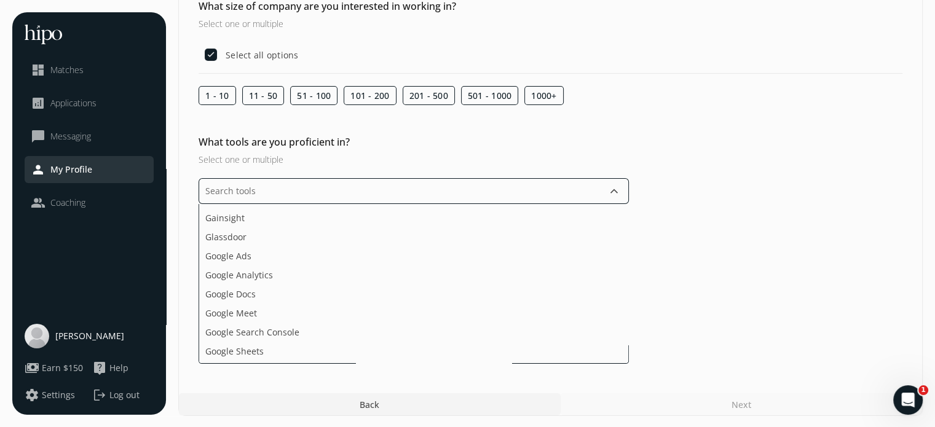
scroll to position [795, 0]
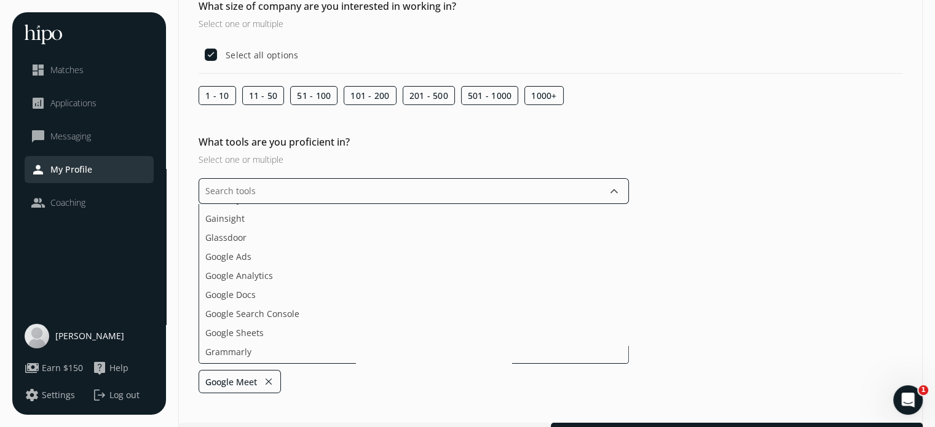
click at [586, 316] on li "Google Search Console" at bounding box center [413, 313] width 429 height 19
click at [341, 328] on li "Grammarly" at bounding box center [413, 332] width 429 height 19
click at [300, 296] on li "Google Docs" at bounding box center [413, 294] width 429 height 19
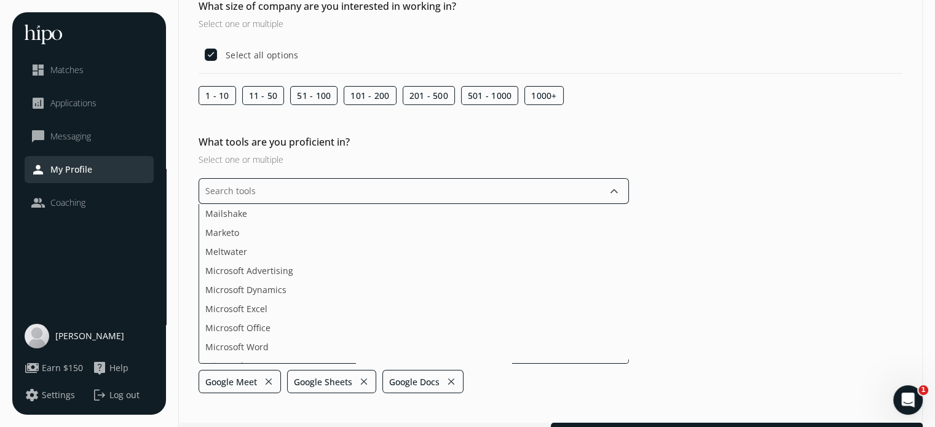
scroll to position [1563, 0]
click at [344, 305] on li "Microsoft Excel" at bounding box center [413, 308] width 429 height 19
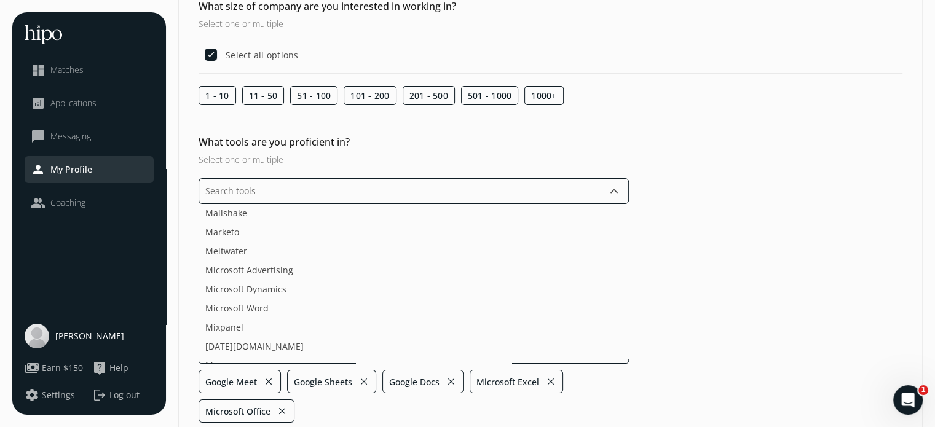
click at [344, 305] on li "Microsoft Word" at bounding box center [413, 308] width 429 height 19
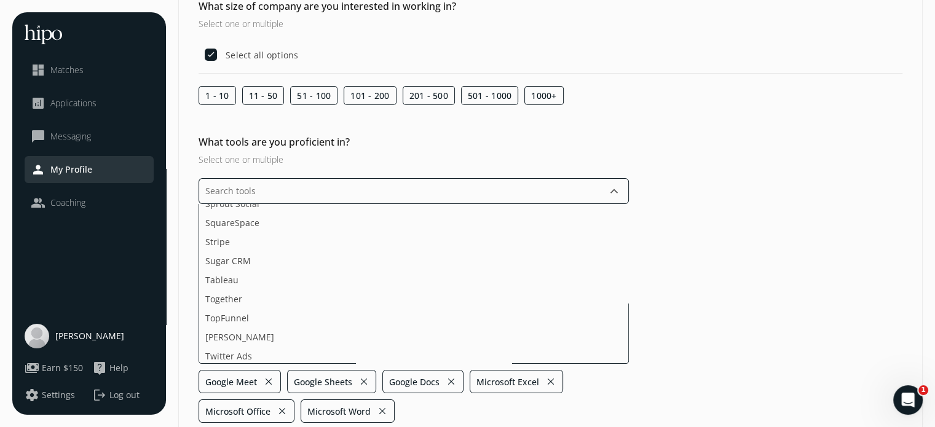
scroll to position [2087, 0]
click at [385, 286] on li "Tableau" at bounding box center [413, 279] width 429 height 19
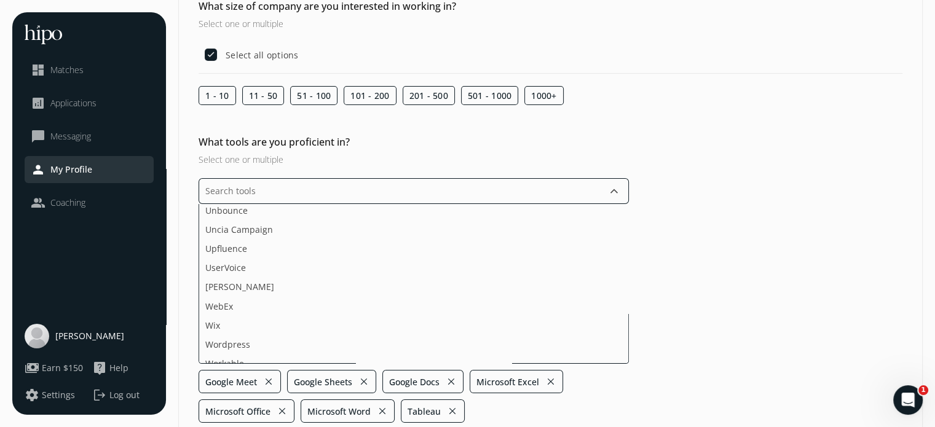
scroll to position [2233, 0]
click at [369, 295] on li "WebEx" at bounding box center [413, 304] width 429 height 19
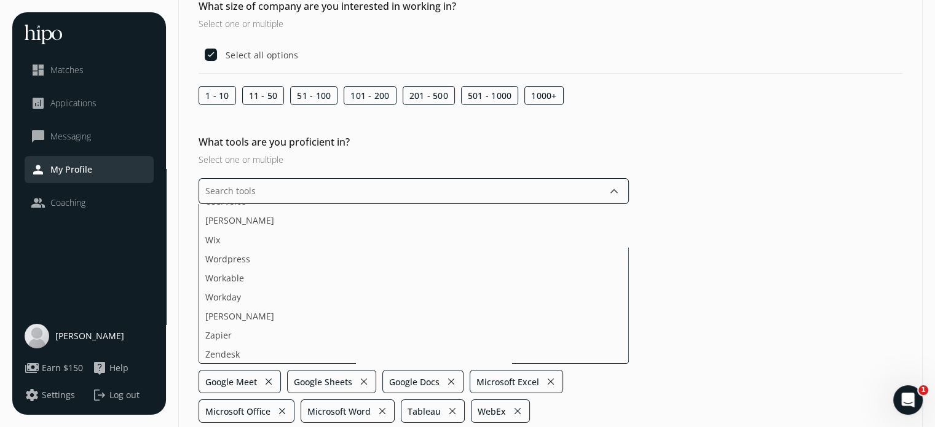
scroll to position [2298, 0]
click at [367, 294] on li "Workday" at bounding box center [413, 296] width 429 height 19
click at [361, 328] on ul "Acquire ActiveCampaign Adobe Creative Cloud Adobe Sign Agorapulse Ahrefs [DOMAI…" at bounding box center [414, 284] width 430 height 160
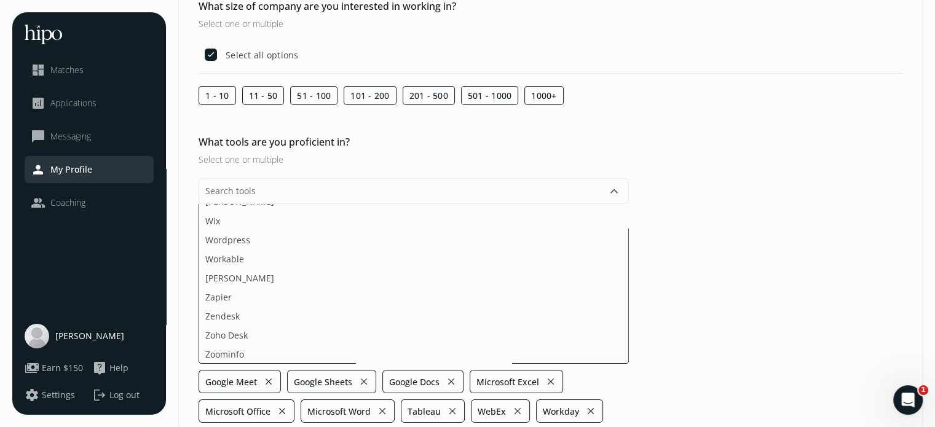
scroll to position [42, 0]
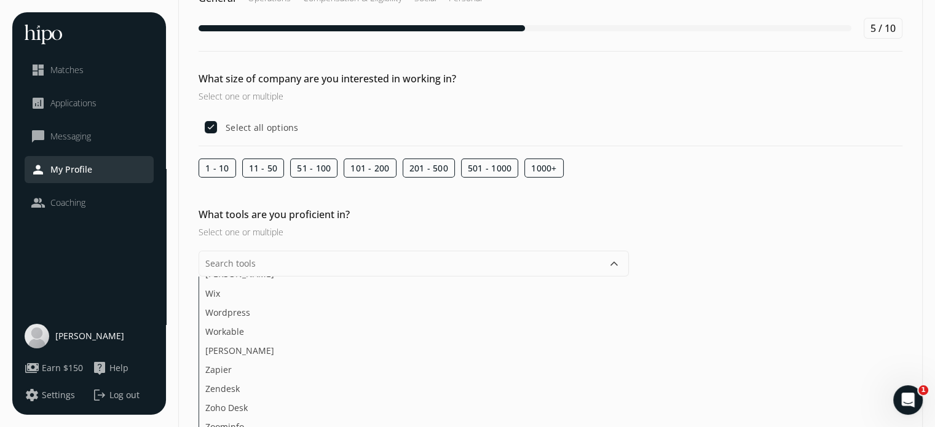
click at [750, 339] on div "What tools are you proficient in? Select one or multiple keyboard_arrow_down Ac…" at bounding box center [550, 366] width 743 height 318
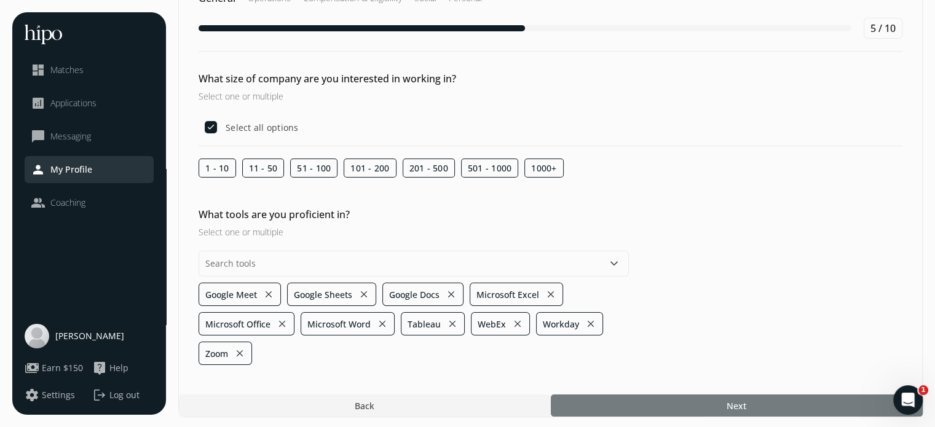
click at [743, 401] on span "Next" at bounding box center [736, 405] width 20 height 13
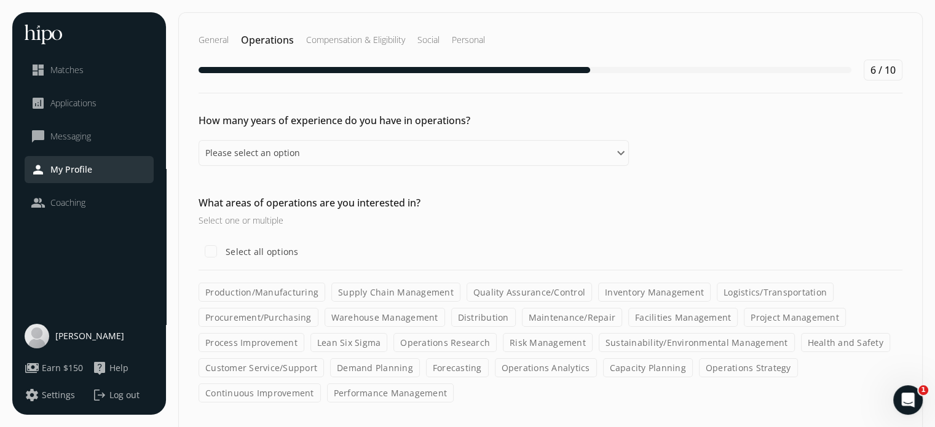
click at [258, 337] on label "Process Improvement" at bounding box center [252, 342] width 106 height 19
click at [0, 0] on input "Process Improvement" at bounding box center [0, 0] width 0 height 0
click at [718, 368] on label "Operations Strategy" at bounding box center [748, 367] width 99 height 19
click at [0, 0] on input "Operations Strategy" at bounding box center [0, 0] width 0 height 0
click at [286, 389] on label "Continuous Improvement" at bounding box center [260, 392] width 122 height 19
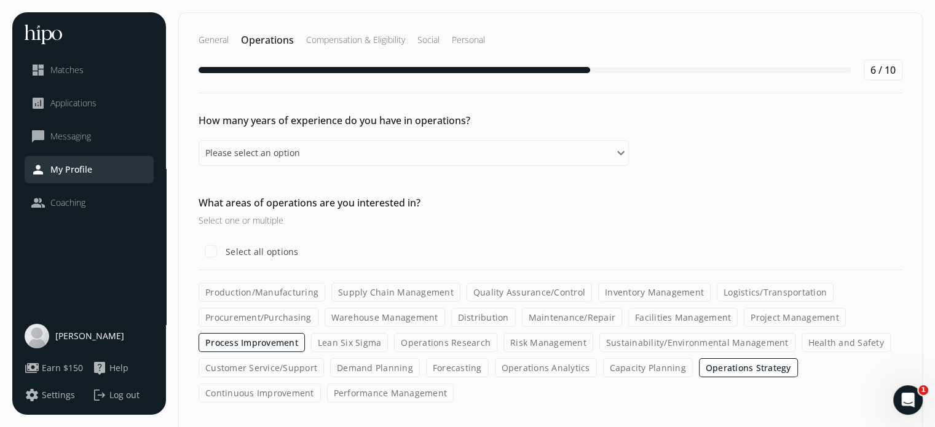
click at [0, 0] on input "Continuous Improvement" at bounding box center [0, 0] width 0 height 0
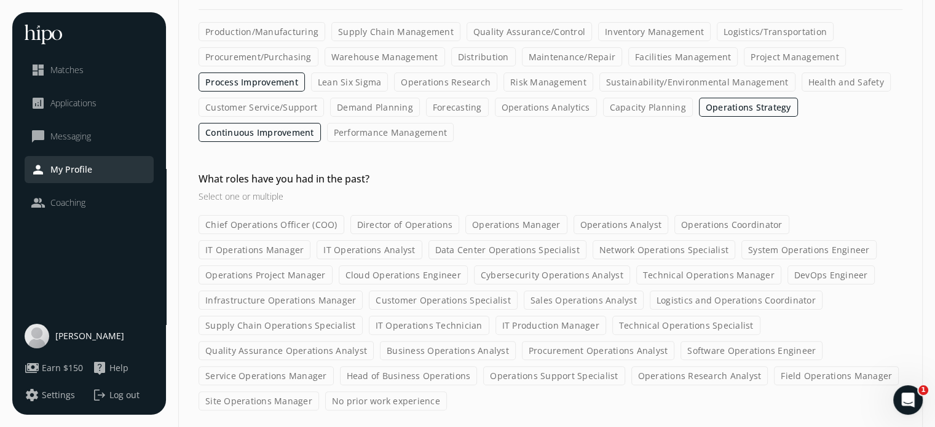
scroll to position [280, 0]
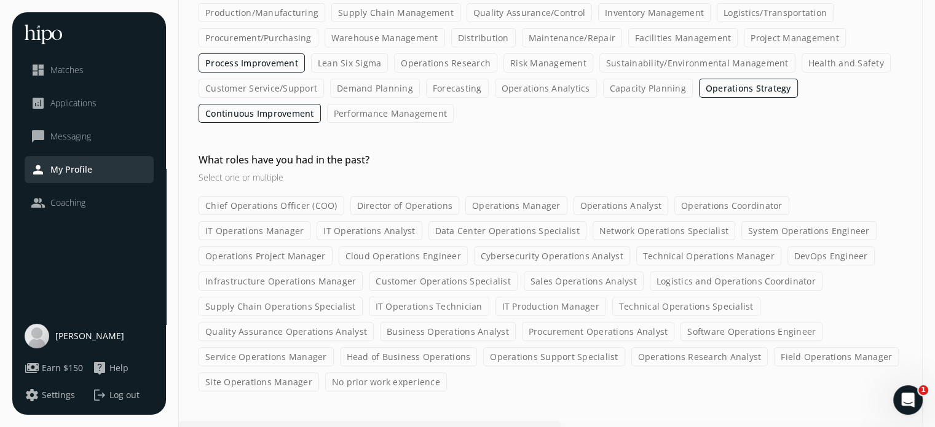
click at [511, 204] on label "Operations Manager" at bounding box center [516, 205] width 102 height 19
click at [0, 0] on input "Operations Manager" at bounding box center [0, 0] width 0 height 0
click at [598, 202] on label "Operations Analyst" at bounding box center [620, 205] width 95 height 19
click at [0, 0] on input "Operations Analyst" at bounding box center [0, 0] width 0 height 0
click at [369, 279] on label "Customer Operations Specialist" at bounding box center [443, 281] width 149 height 19
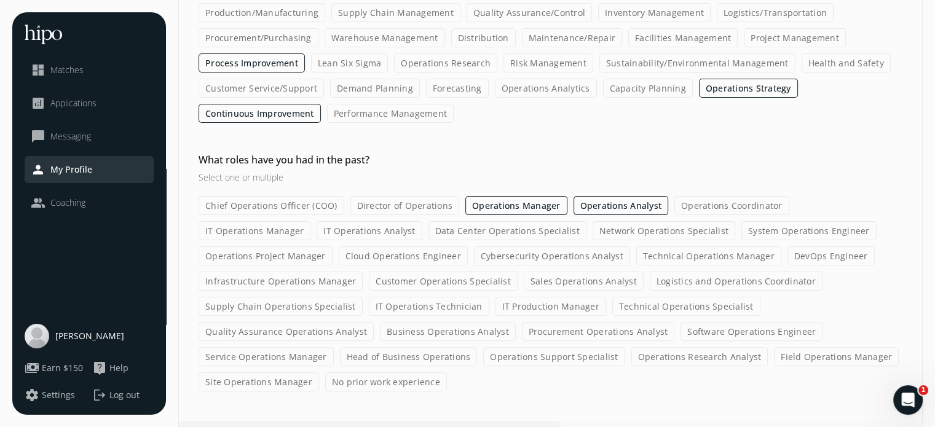
click at [0, 0] on input "Customer Operations Specialist" at bounding box center [0, 0] width 0 height 0
click at [516, 322] on label "Business Operations Analyst" at bounding box center [448, 331] width 136 height 19
click at [0, 0] on input "Business Operations Analyst" at bounding box center [0, 0] width 0 height 0
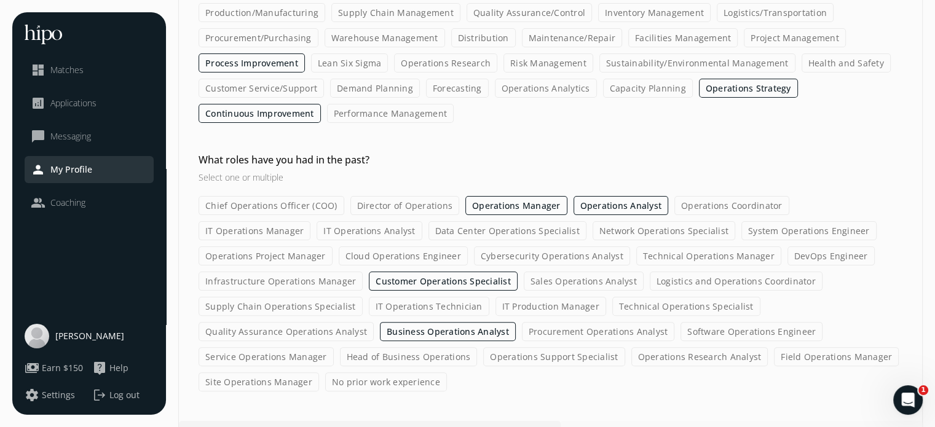
click at [522, 329] on label "Procurement Operations Analyst" at bounding box center [598, 331] width 153 height 19
click at [0, 0] on input "Procurement Operations Analyst" at bounding box center [0, 0] width 0 height 0
click at [483, 352] on label "Operations Support Specialist" at bounding box center [553, 356] width 141 height 19
click at [0, 0] on input "Operations Support Specialist" at bounding box center [0, 0] width 0 height 0
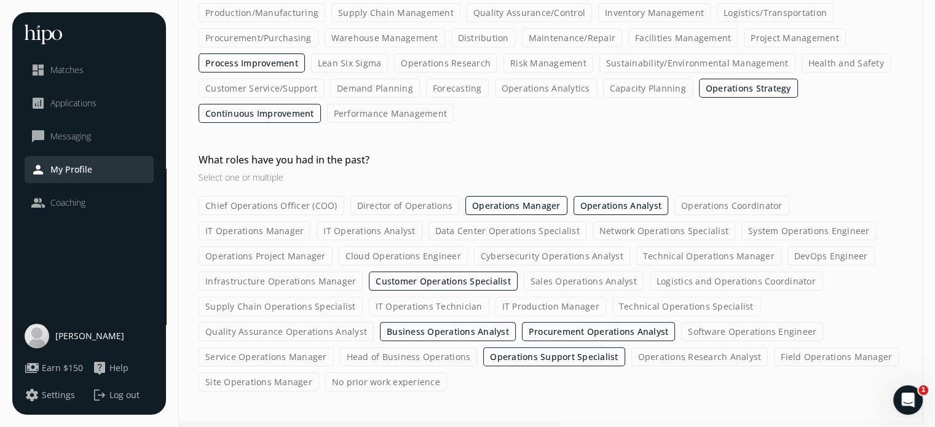
click at [631, 353] on label "Operations Research Analyst" at bounding box center [699, 356] width 137 height 19
click at [0, 0] on input "Operations Research Analyst" at bounding box center [0, 0] width 0 height 0
click at [319, 372] on label "Site Operations Manager" at bounding box center [259, 381] width 120 height 19
click at [0, 0] on input "Site Operations Manager" at bounding box center [0, 0] width 0 height 0
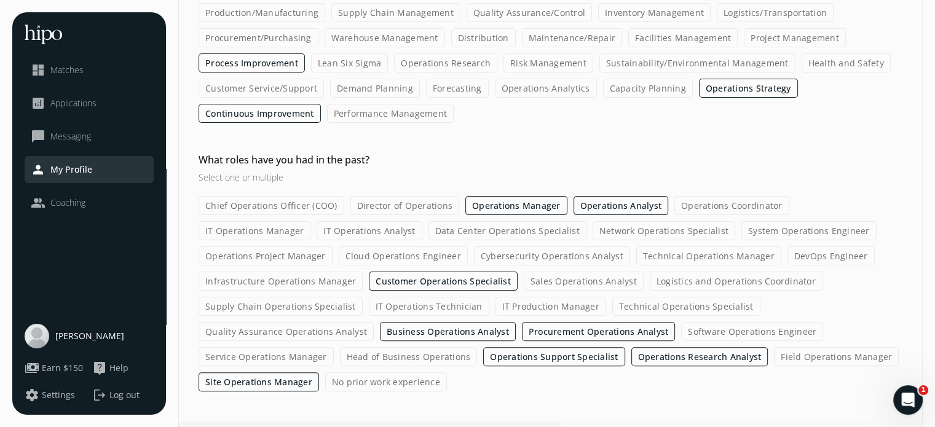
click at [334, 347] on label "Service Operations Manager" at bounding box center [266, 356] width 135 height 19
click at [0, 0] on input "Service Operations Manager" at bounding box center [0, 0] width 0 height 0
click at [890, 336] on div "Chief Operations Officer (COO) Director of Operations Operations Manager Operat…" at bounding box center [551, 293] width 704 height 195
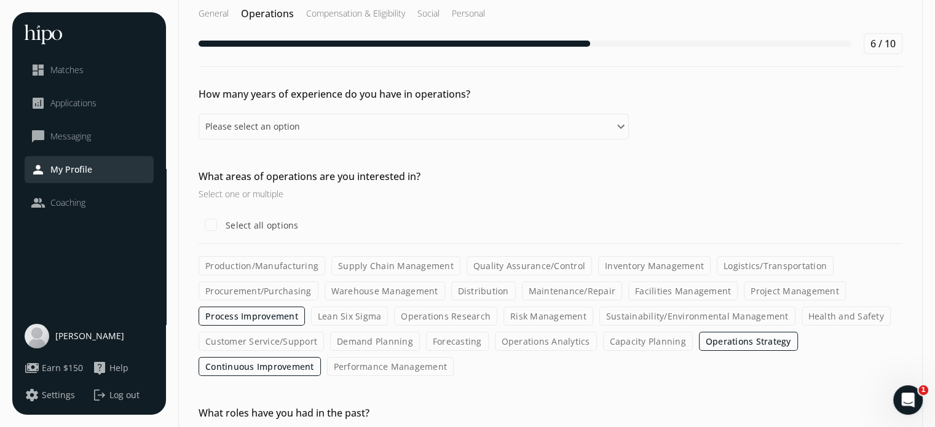
scroll to position [0, 0]
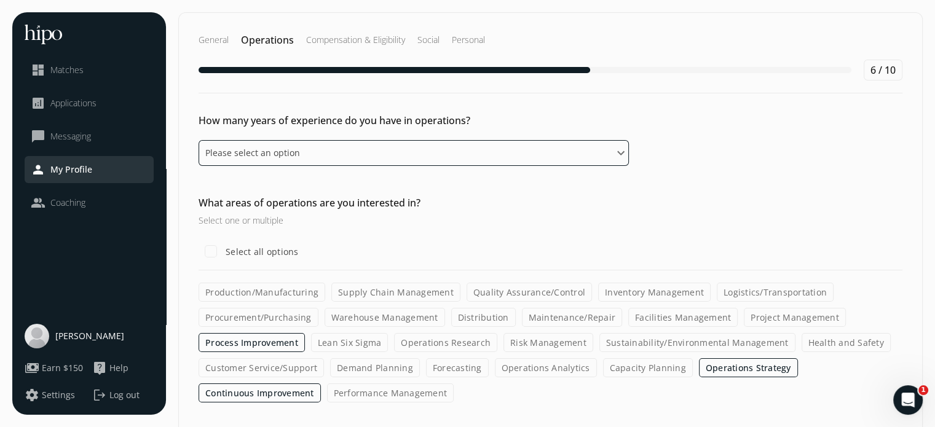
click at [620, 153] on select "Please select an option 0 - 1 years 2 - 3 years 4 - 5 years 6 - 8 years 9+ years" at bounding box center [414, 153] width 430 height 26
select select "nine_plus_years"
click at [199, 140] on select "Please select an option 0 - 1 years 2 - 3 years 4 - 5 years 6 - 8 years 9+ years" at bounding box center [414, 153] width 430 height 26
click at [285, 318] on label "Procurement/Purchasing" at bounding box center [259, 317] width 120 height 19
click at [0, 0] on input "Procurement/Purchasing" at bounding box center [0, 0] width 0 height 0
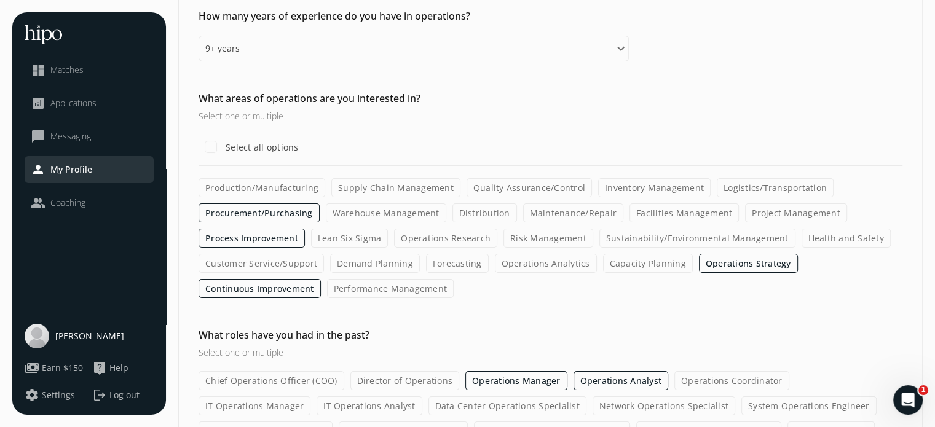
scroll to position [106, 0]
click at [843, 240] on label "Health and Safety" at bounding box center [845, 236] width 89 height 19
click at [0, 0] on input "Health and Safety" at bounding box center [0, 0] width 0 height 0
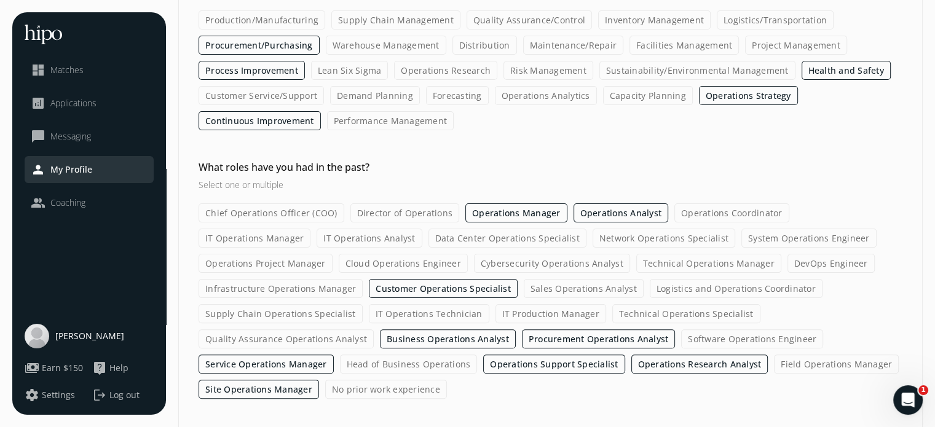
scroll to position [280, 0]
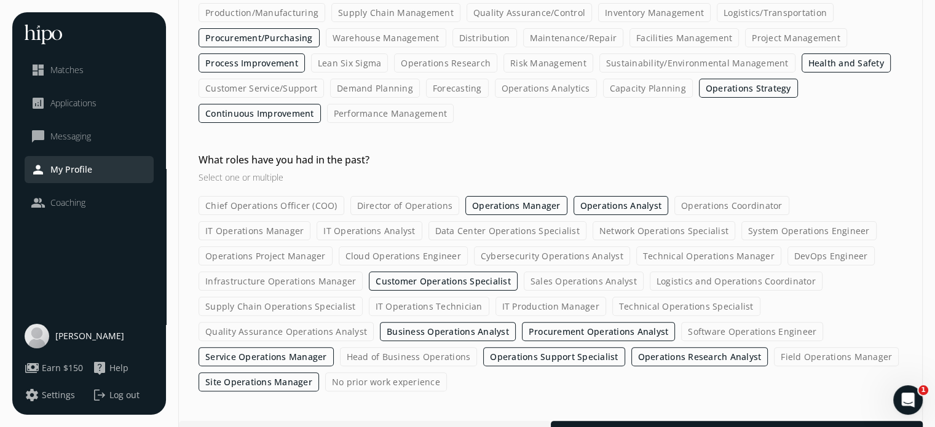
click at [269, 87] on label "Customer Service/Support" at bounding box center [261, 88] width 125 height 19
click at [0, 0] on input "Customer Service/Support" at bounding box center [0, 0] width 0 height 0
click at [753, 421] on div at bounding box center [737, 432] width 372 height 22
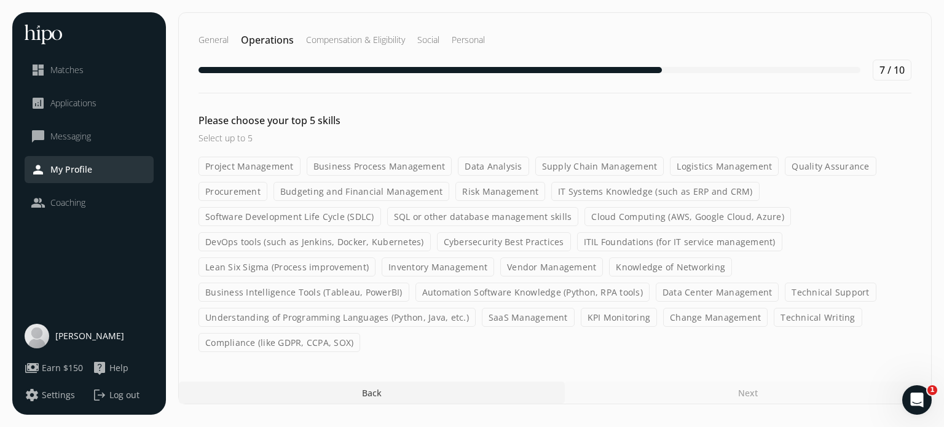
click at [548, 261] on label "Vendor Management" at bounding box center [551, 266] width 103 height 19
click at [0, 0] on input "Vendor Management" at bounding box center [0, 0] width 0 height 0
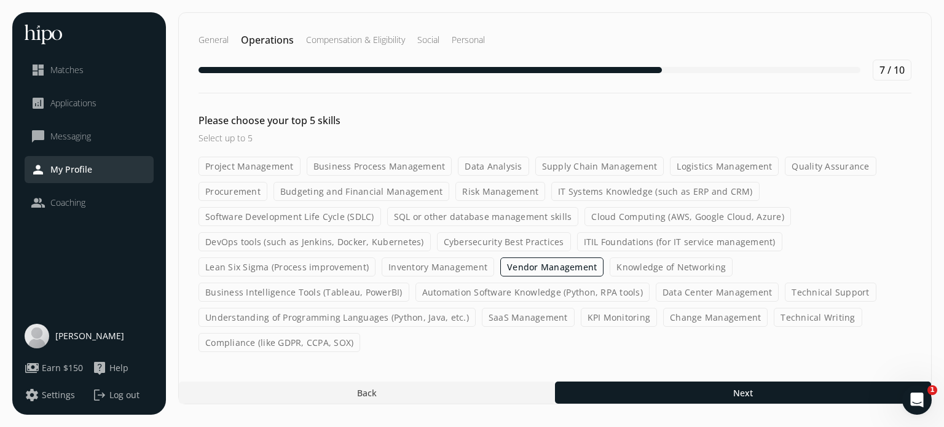
click at [679, 320] on label "Change Management" at bounding box center [715, 317] width 104 height 19
click at [0, 0] on input "Change Management" at bounding box center [0, 0] width 0 height 0
click at [306, 216] on label "Software Development Life Cycle (SDLC)" at bounding box center [290, 216] width 183 height 19
click at [0, 0] on input "Software Development Life Cycle (SDLC)" at bounding box center [0, 0] width 0 height 0
click at [251, 162] on label "Project Management" at bounding box center [250, 166] width 102 height 19
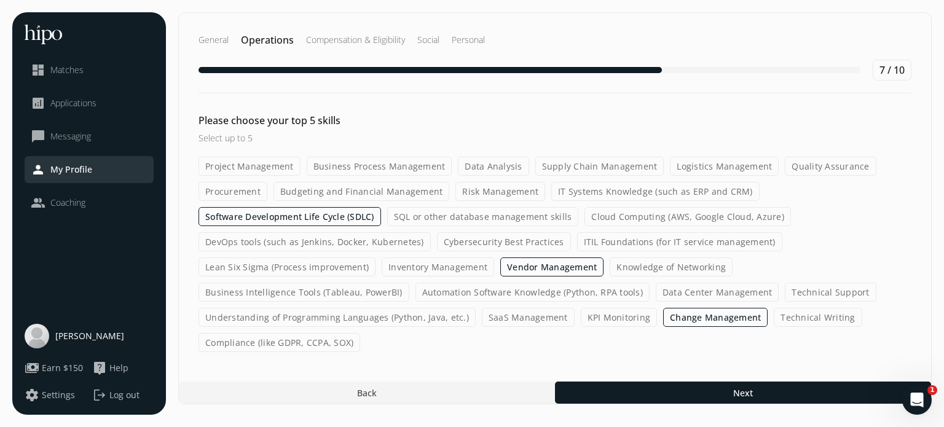
click at [0, 0] on input "Project Management" at bounding box center [0, 0] width 0 height 0
click at [404, 167] on label "Business Process Management" at bounding box center [380, 166] width 146 height 19
click at [0, 0] on input "Business Process Management" at bounding box center [0, 0] width 0 height 0
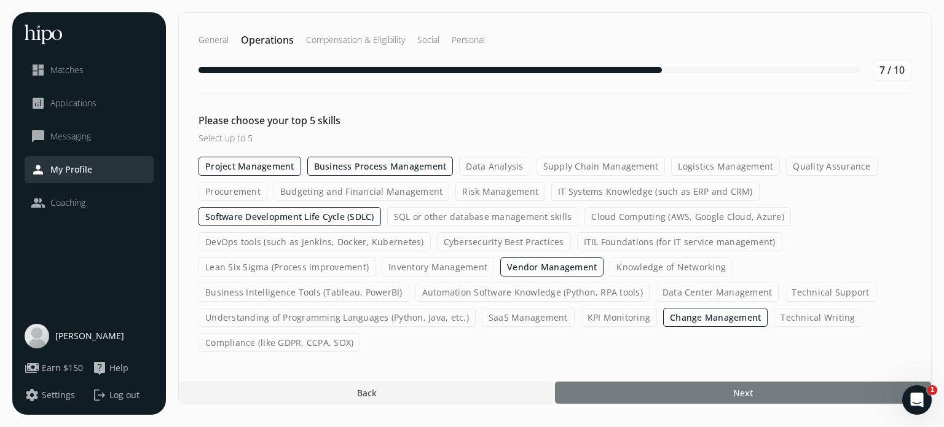
click at [649, 388] on div at bounding box center [743, 393] width 376 height 22
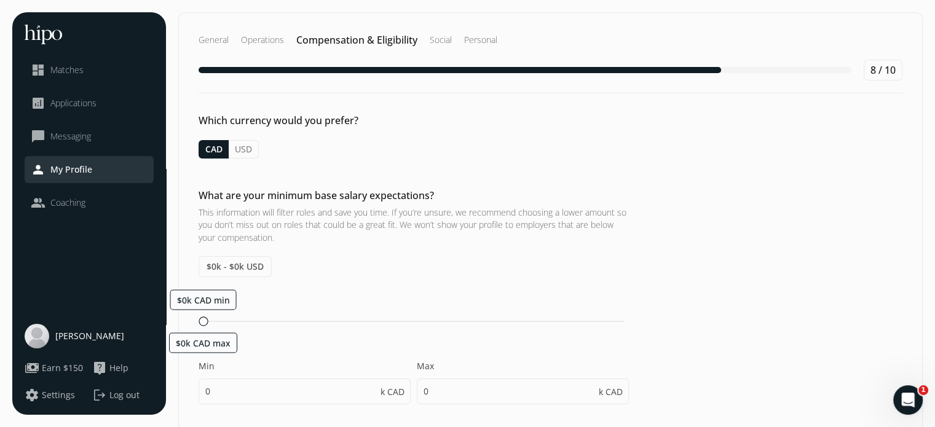
click at [242, 149] on button "USD" at bounding box center [244, 149] width 30 height 18
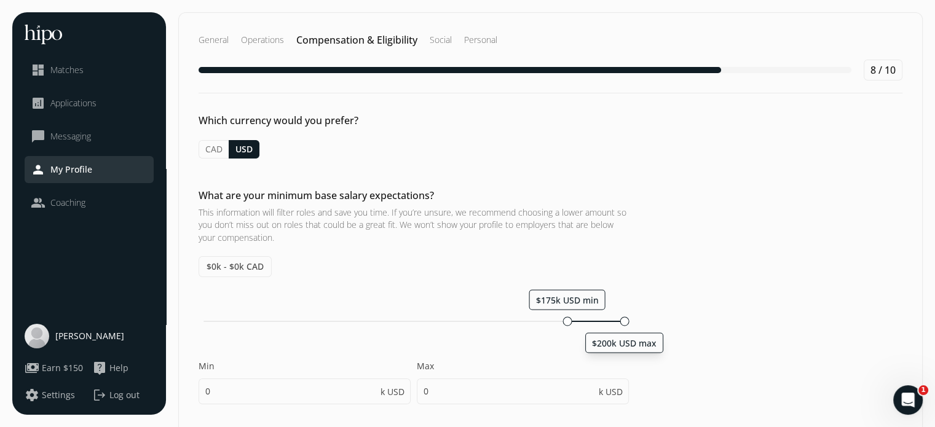
drag, startPoint x: 204, startPoint y: 316, endPoint x: 648, endPoint y: 318, distance: 443.7
click at [648, 318] on div "What are your minimum base salary expectations? This information will filter ro…" at bounding box center [550, 302] width 743 height 229
type input "175"
type input "200"
type input "175"
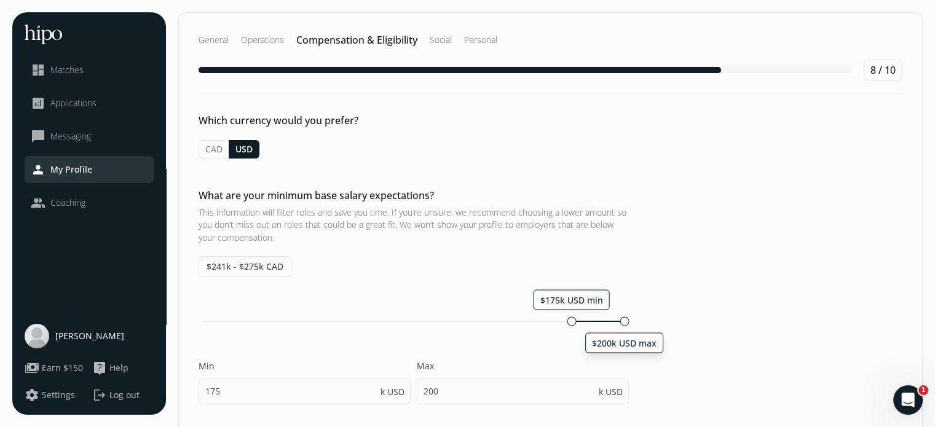
type input "180"
click at [273, 270] on span "$241k - $275k CAD" at bounding box center [245, 266] width 93 height 21
drag, startPoint x: 571, startPoint y: 319, endPoint x: 592, endPoint y: 317, distance: 21.6
click at [592, 317] on div at bounding box center [588, 320] width 9 height 9
type input "185"
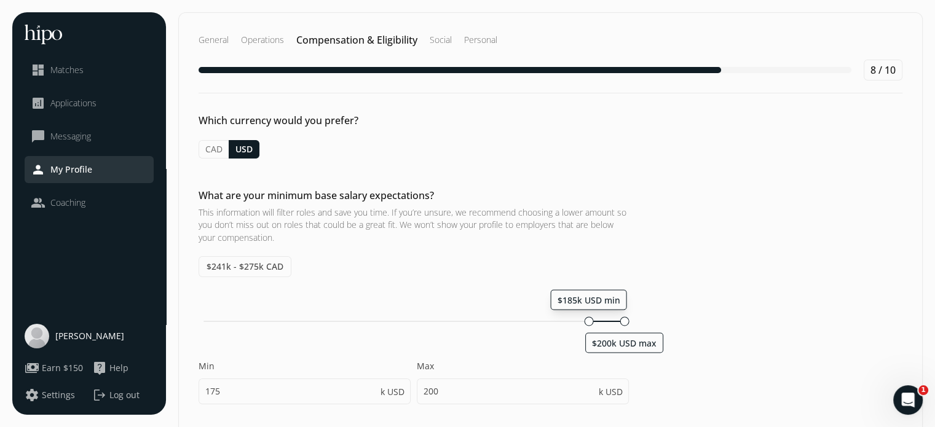
type input "185"
type input "190"
click at [699, 331] on div "What are your minimum base salary expectations? This information will filter ro…" at bounding box center [550, 302] width 743 height 229
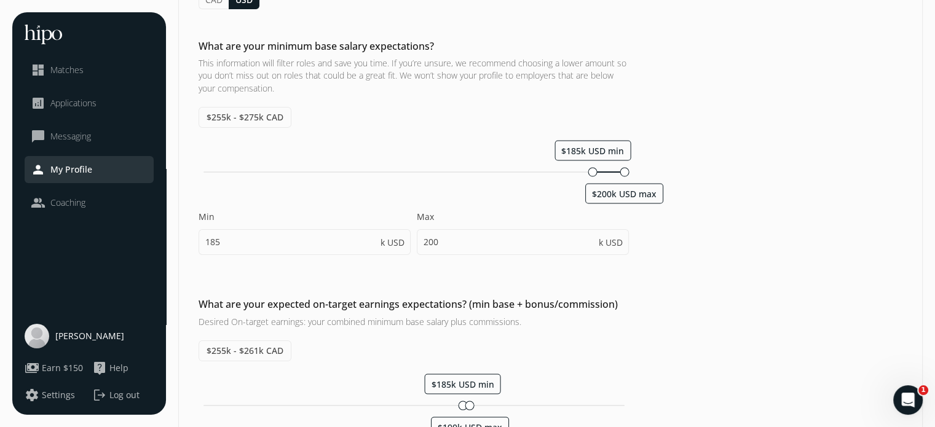
scroll to position [150, 0]
drag, startPoint x: 470, startPoint y: 402, endPoint x: 533, endPoint y: 387, distance: 65.6
type input "204"
type input "234"
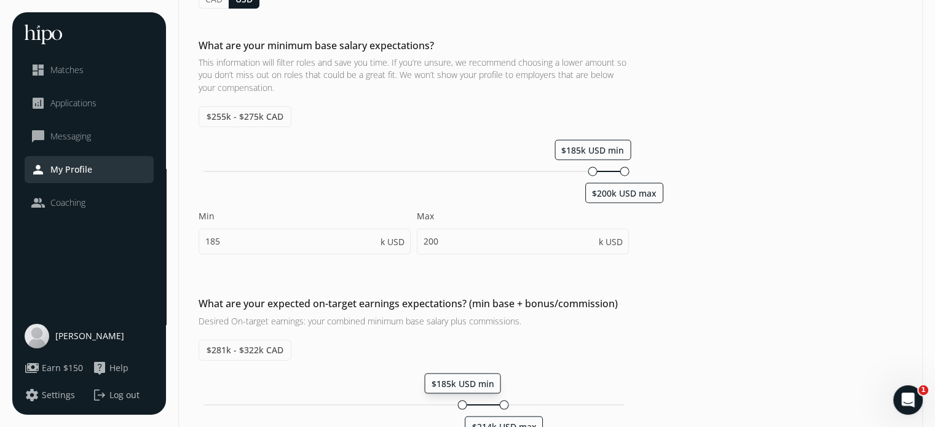
drag, startPoint x: 490, startPoint y: 403, endPoint x: 464, endPoint y: 402, distance: 26.4
click at [464, 402] on div at bounding box center [462, 404] width 9 height 9
type input "185"
type input "214"
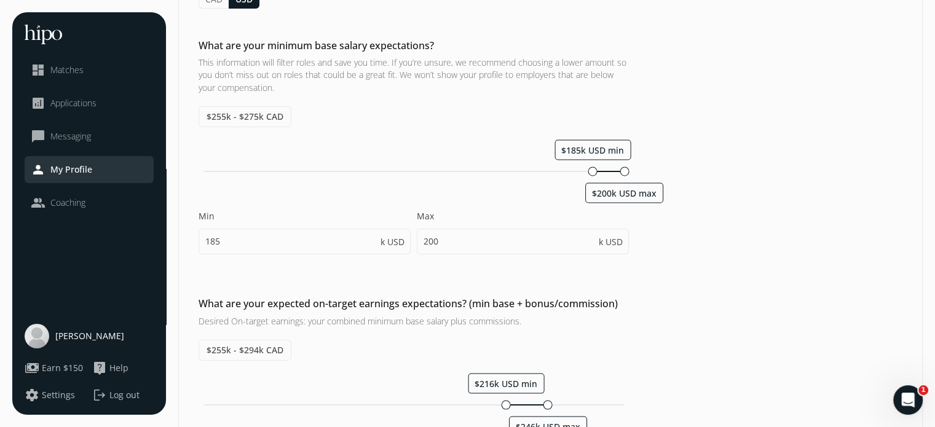
drag, startPoint x: 520, startPoint y: 422, endPoint x: 551, endPoint y: 422, distance: 30.7
click at [551, 422] on span "$246k USD max" at bounding box center [548, 426] width 65 height 12
type input "216"
type input "246"
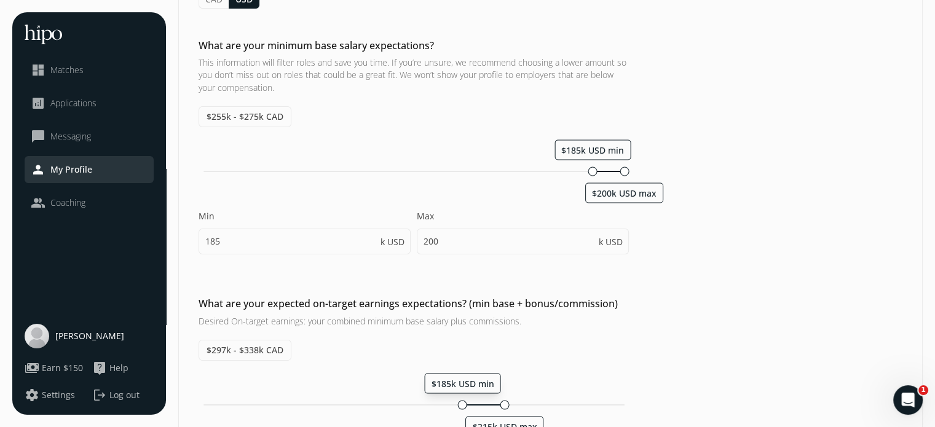
drag, startPoint x: 505, startPoint y: 403, endPoint x: 463, endPoint y: 405, distance: 41.2
click at [463, 405] on div at bounding box center [462, 404] width 9 height 9
type input "185"
type input "215"
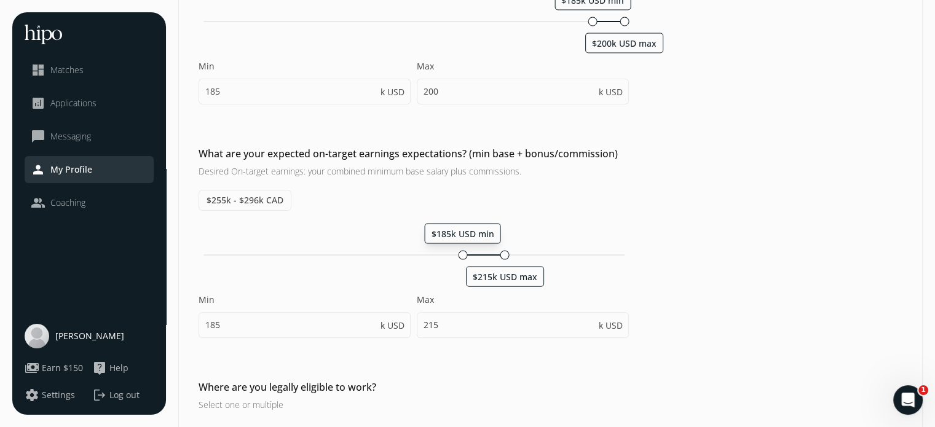
scroll to position [445, 0]
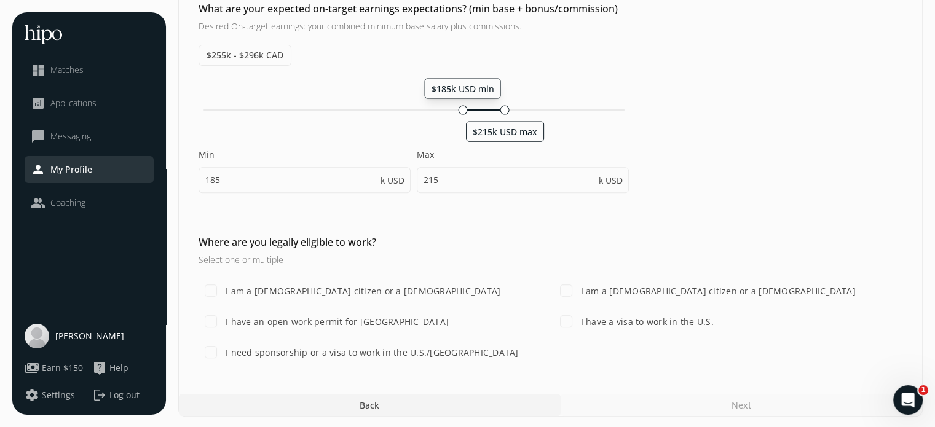
click at [559, 289] on input "I am a [DEMOGRAPHIC_DATA] citizen or a [DEMOGRAPHIC_DATA]" at bounding box center [566, 290] width 25 height 25
checkbox input "true"
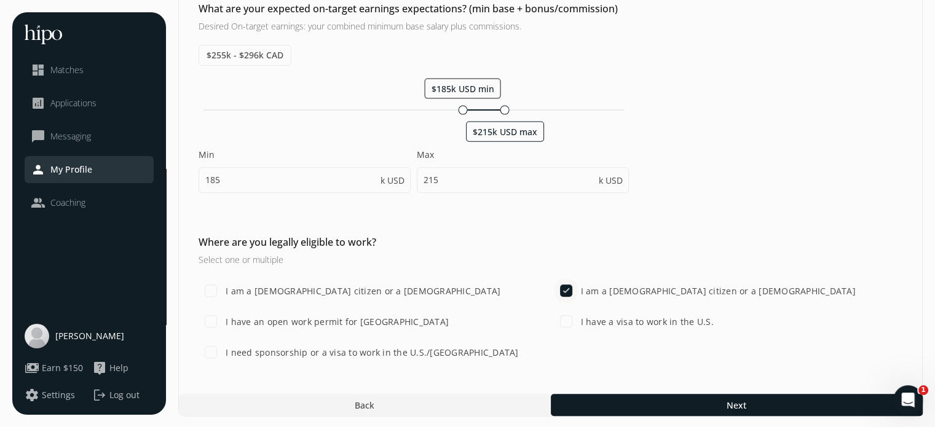
click at [639, 402] on div at bounding box center [737, 405] width 372 height 22
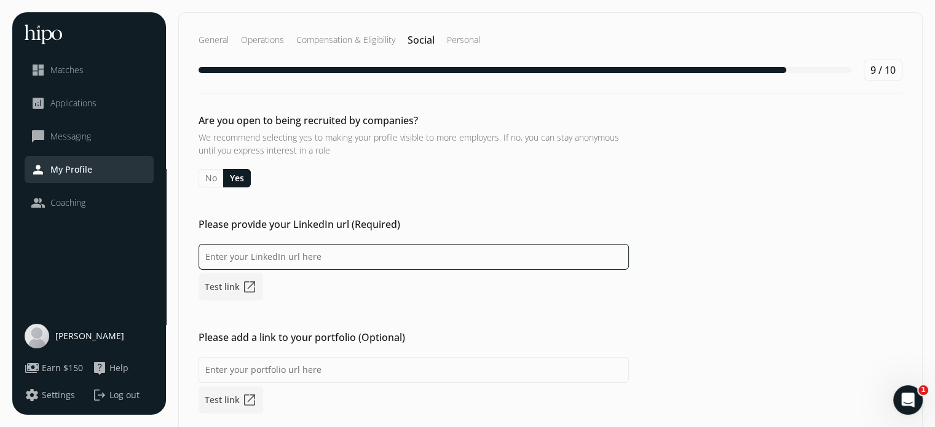
click at [406, 251] on input at bounding box center [414, 257] width 430 height 26
click at [374, 258] on input at bounding box center [414, 257] width 430 height 26
paste input "[URL][DOMAIN_NAME]"
type input "[URL][DOMAIN_NAME]"
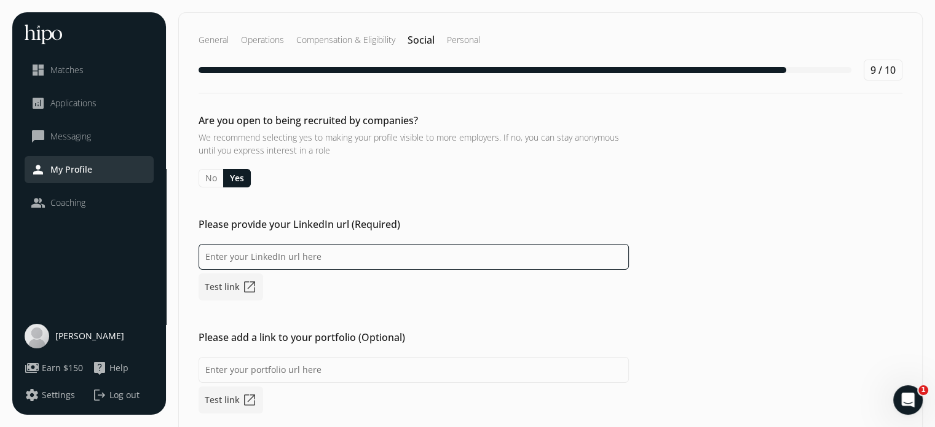
scroll to position [0, 0]
click at [428, 258] on input at bounding box center [414, 257] width 430 height 26
paste input "[DOMAIN_NAME][URL][PERSON_NAME]"
type input "[DOMAIN_NAME][URL][PERSON_NAME]"
click at [215, 285] on link "Test link open_in_new" at bounding box center [231, 286] width 65 height 27
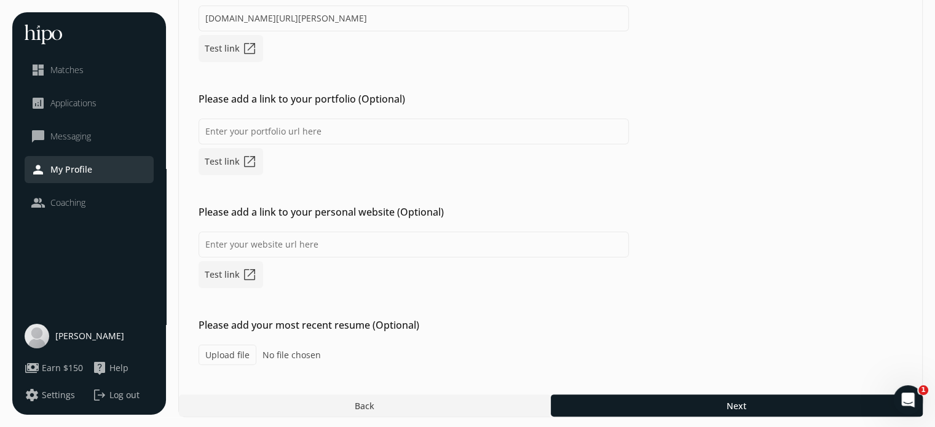
scroll to position [238, 0]
click at [222, 352] on label "Upload file" at bounding box center [228, 355] width 58 height 20
type input "C:\fakepath\[PERSON_NAME] Resume 202509 vcs.docx"
click at [689, 402] on div at bounding box center [737, 406] width 372 height 22
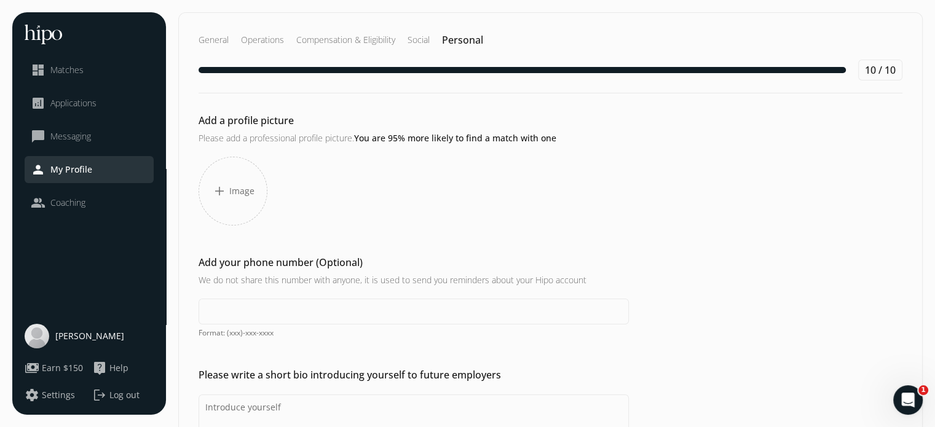
click at [236, 189] on span "Image" at bounding box center [241, 191] width 25 height 12
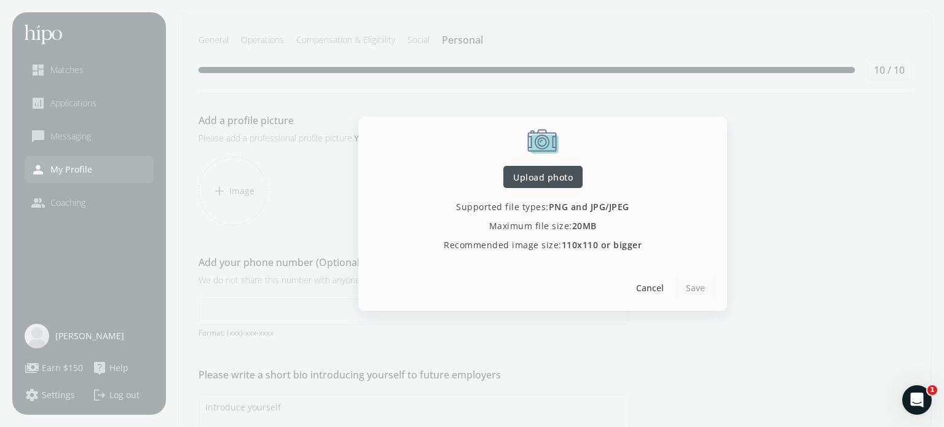
click at [655, 285] on span "Cancel" at bounding box center [650, 287] width 28 height 13
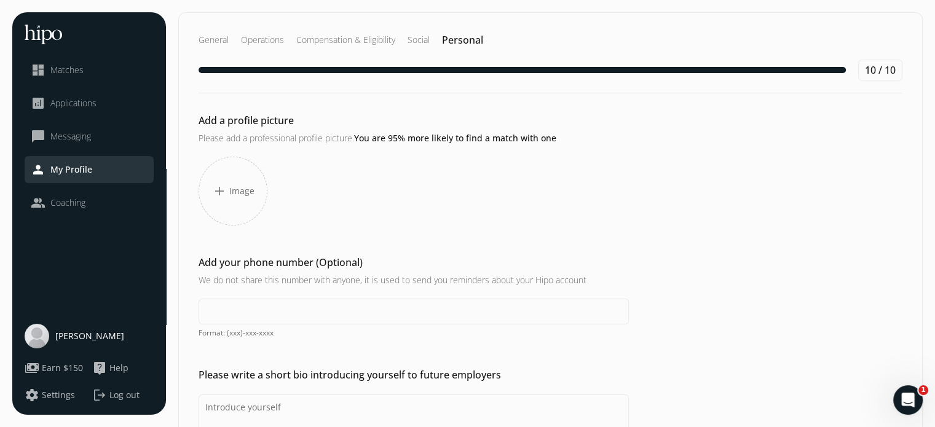
click at [242, 189] on span "Image" at bounding box center [241, 191] width 25 height 12
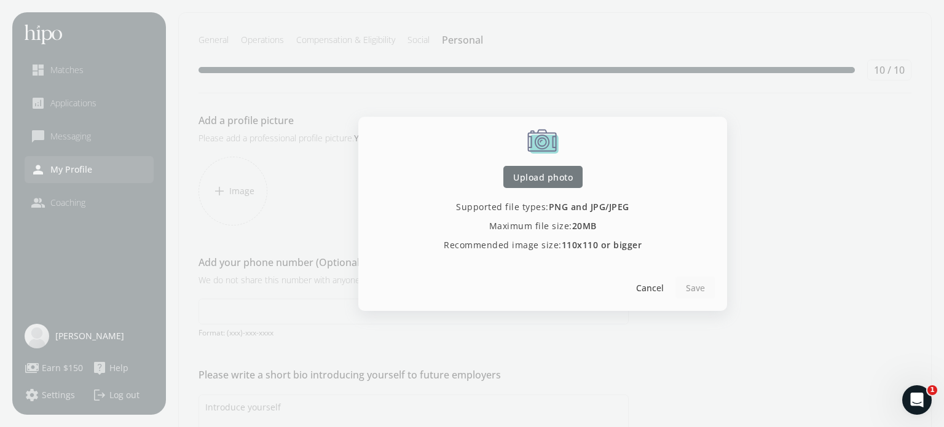
click at [556, 174] on span "Upload photo" at bounding box center [543, 176] width 60 height 13
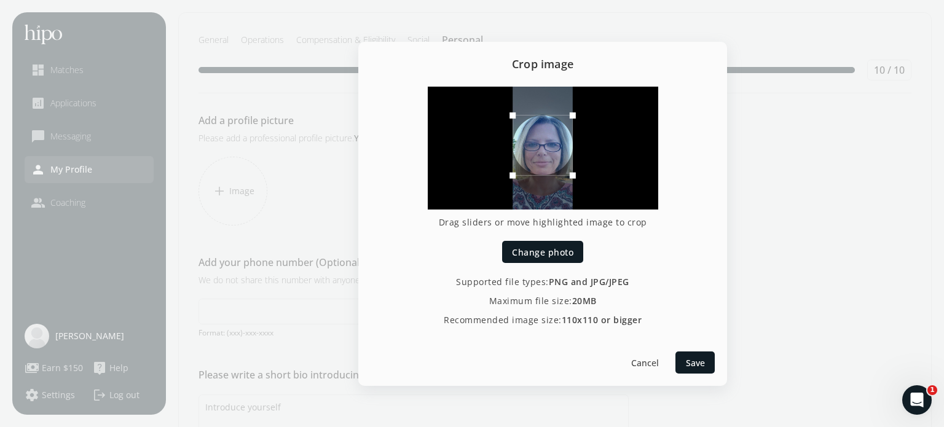
drag, startPoint x: 535, startPoint y: 162, endPoint x: 536, endPoint y: 153, distance: 8.6
click at [536, 153] on div at bounding box center [543, 145] width 60 height 60
drag, startPoint x: 514, startPoint y: 175, endPoint x: 512, endPoint y: 204, distance: 28.9
click at [512, 204] on div at bounding box center [543, 148] width 230 height 123
click at [530, 162] on div at bounding box center [543, 147] width 60 height 60
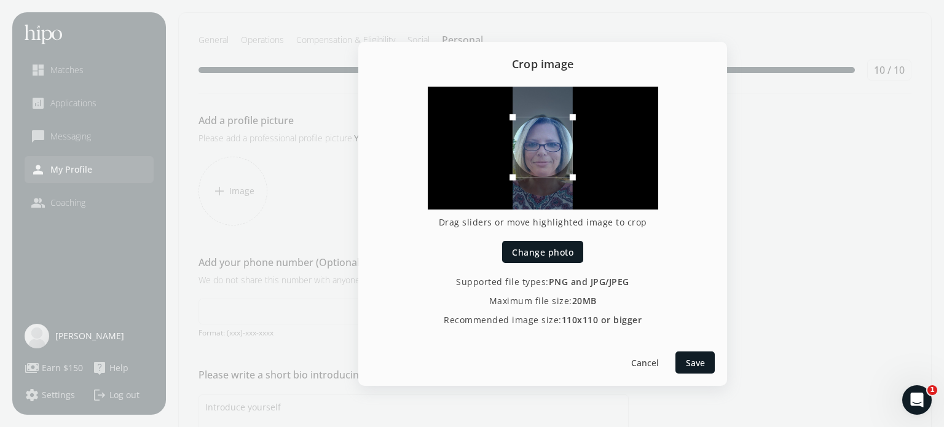
click at [689, 358] on span "Save" at bounding box center [695, 362] width 19 height 13
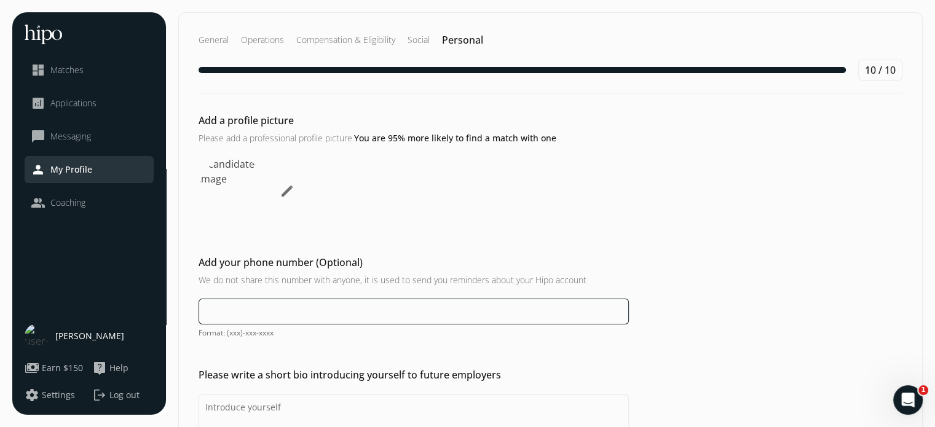
click at [412, 308] on input at bounding box center [414, 312] width 430 height 26
type input "[PHONE_NUMBER]"
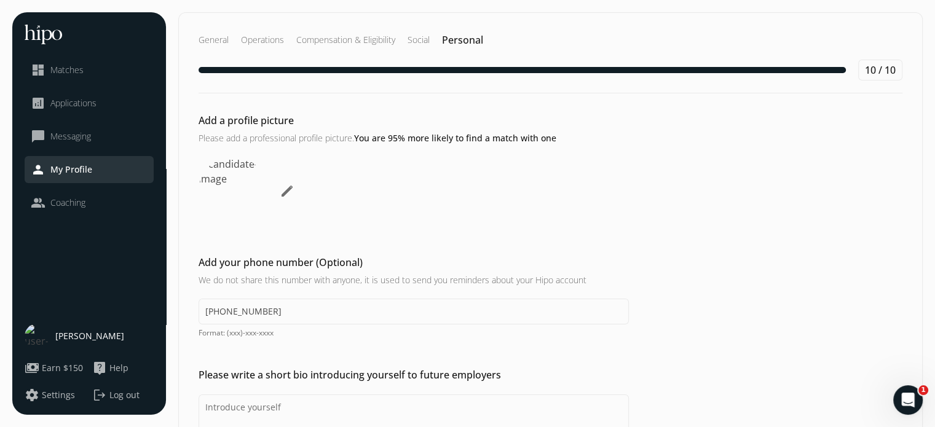
click at [695, 358] on div "Add a profile picture Please add a professional profile picture. You are 95% mo…" at bounding box center [550, 385] width 743 height 545
click at [404, 390] on div "Please write a short bio introducing yourself to future employers 250" at bounding box center [550, 420] width 743 height 104
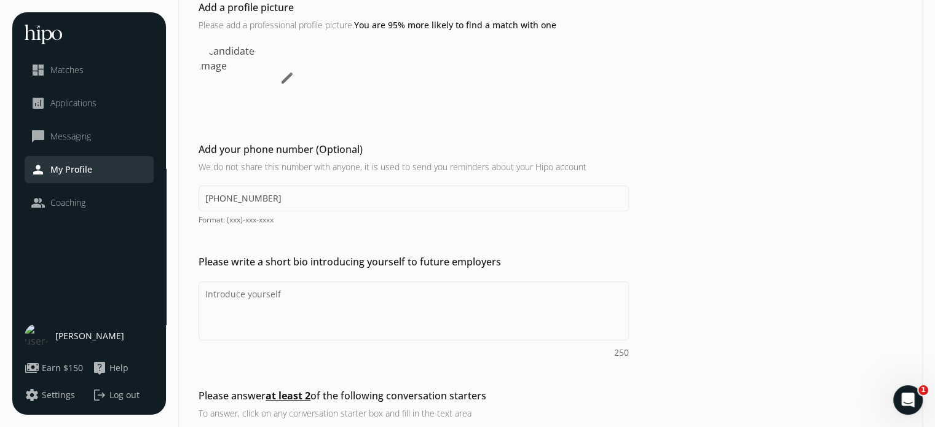
scroll to position [130, 0]
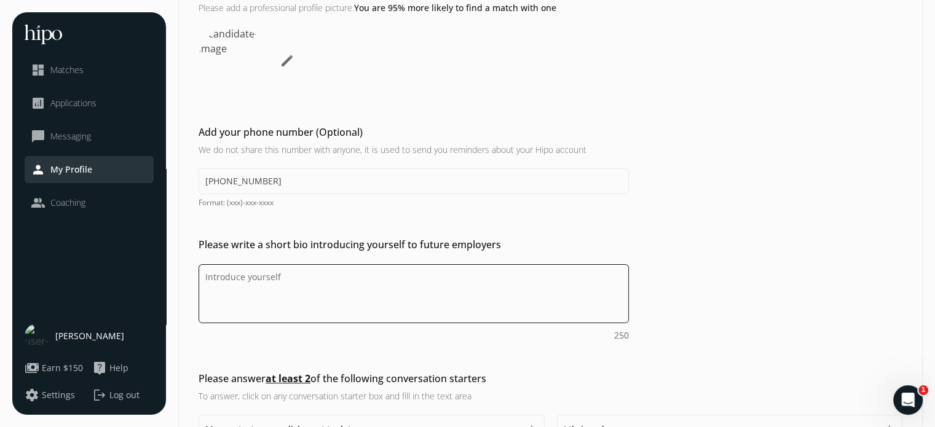
click at [258, 275] on textarea "Do you feel like we missed asking any questions that would improve your profile…" at bounding box center [414, 293] width 430 height 59
paste textarea "As a dedicated and loyal leader with a proven track record of delivering comple…"
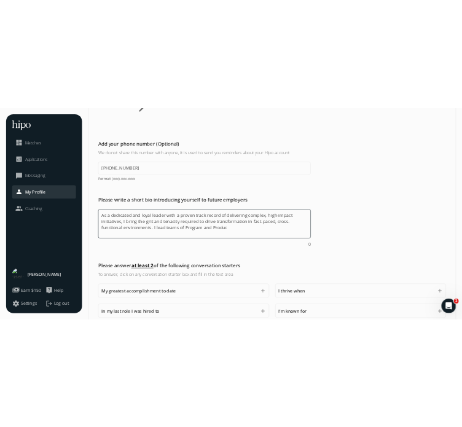
scroll to position [191, 0]
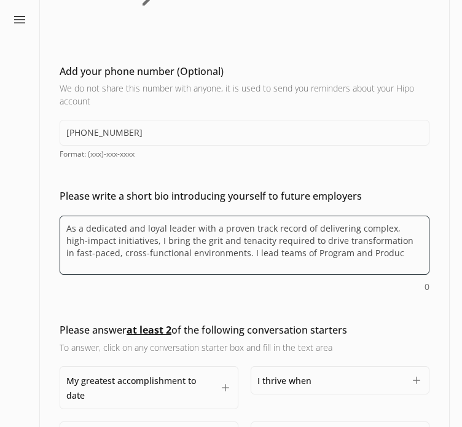
click at [375, 253] on textarea "As a dedicated and loyal leader with a proven track record of delivering comple…" at bounding box center [245, 245] width 370 height 59
click at [342, 255] on textarea "As a dedicated and loyal leader with a proven track record of delivering comple…" at bounding box center [245, 245] width 370 height 59
drag, startPoint x: 220, startPoint y: 253, endPoint x: 399, endPoint y: 256, distance: 178.9
click at [399, 256] on textarea "As a dedicated and loyal leader with a proven track record of delivering comple…" at bounding box center [245, 245] width 370 height 59
paste textarea
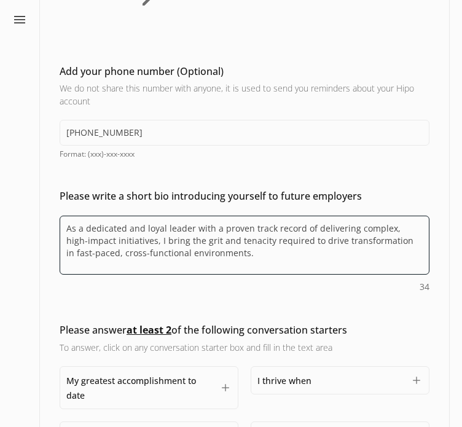
drag, startPoint x: 82, startPoint y: 228, endPoint x: 42, endPoint y: 228, distance: 39.9
click at [42, 228] on div "Please write a short bio introducing yourself to future employers As a dedicate…" at bounding box center [244, 241] width 409 height 104
click at [221, 255] on textarea "I am a dedicated and loyal leader with a proven track record of delivering comp…" at bounding box center [245, 245] width 370 height 59
click at [140, 226] on textarea "I am a dedicated and loyal leader with a proven track record of delivering comp…" at bounding box center [245, 245] width 370 height 59
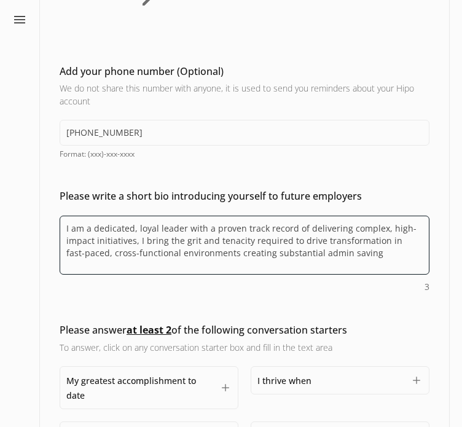
click at [364, 255] on textarea "I am a dedicated, loyal leader with a proven track record of delivering complex…" at bounding box center [245, 245] width 370 height 59
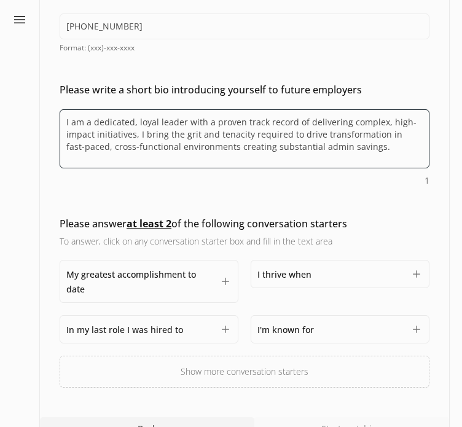
scroll to position [321, 0]
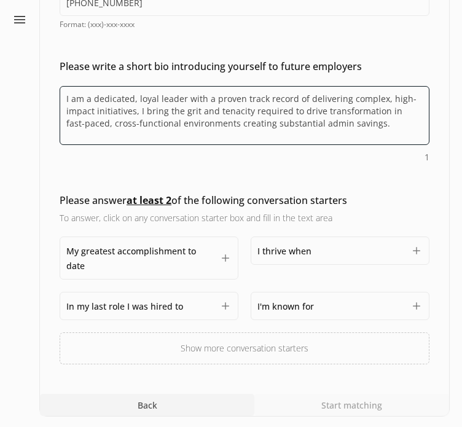
type textarea "I am a dedicated, loyal leader with a proven track record of delivering complex…"
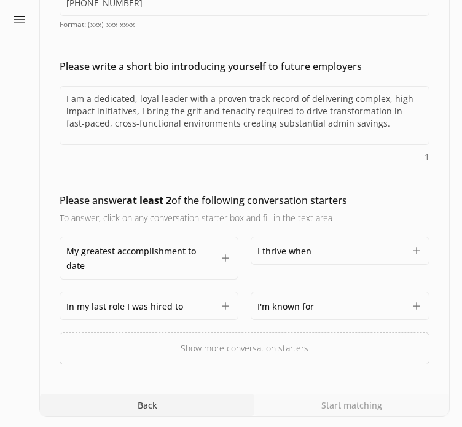
click at [214, 343] on button "Show more conversation starters" at bounding box center [245, 348] width 370 height 32
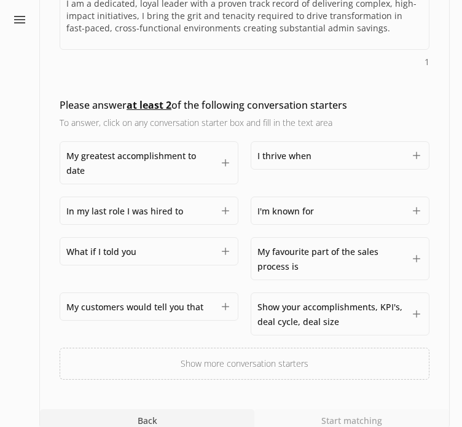
scroll to position [417, 0]
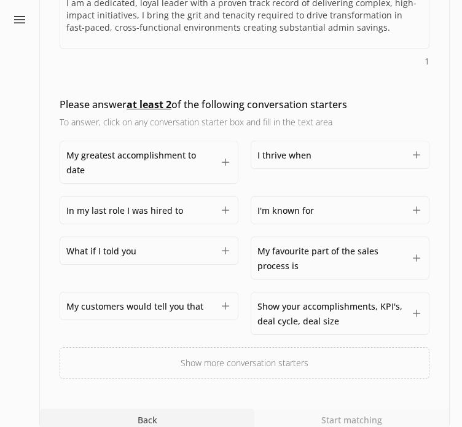
click at [322, 206] on div "I'm known for 1500" at bounding box center [330, 210] width 147 height 15
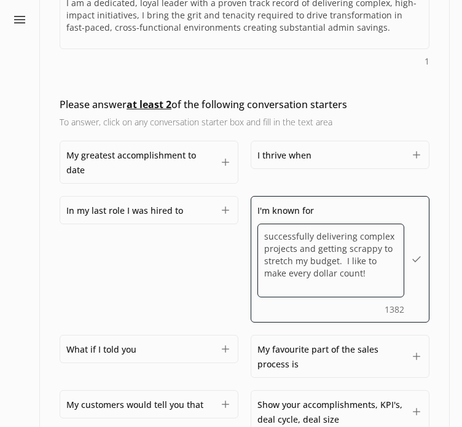
drag, startPoint x: 295, startPoint y: 273, endPoint x: 294, endPoint y: 285, distance: 11.7
click at [294, 285] on textarea "successfully delivering complex projects and getting scrappy to stretch my budg…" at bounding box center [330, 261] width 147 height 74
type textarea "successfully delivering complex projects and getting scrappy to stretch my budg…"
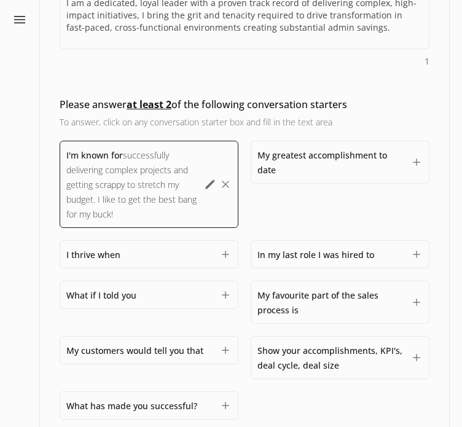
click at [214, 210] on div "I'm known for successfully delivering complex projects and getting scrappy to s…" at bounding box center [245, 302] width 370 height 323
click at [206, 293] on div "What if I told you 1500" at bounding box center [139, 295] width 147 height 15
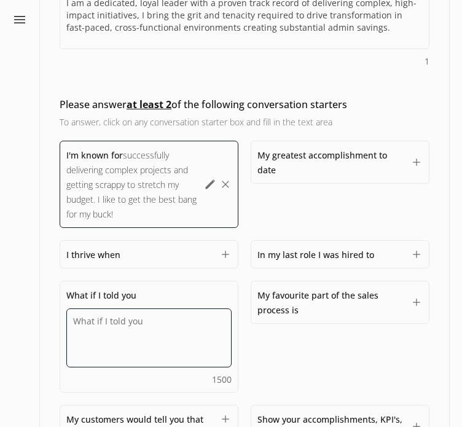
click at [155, 324] on textarea "Do you feel like we missed asking any questions that would improve your profile…" at bounding box center [148, 338] width 165 height 59
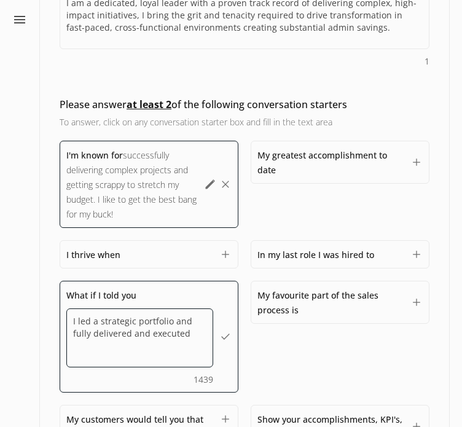
click at [189, 320] on textarea "I led a strategic portfolio and fully delivered and executed" at bounding box center [139, 338] width 147 height 59
click at [142, 344] on textarea "I led a strategic portfolio and successfully delivered and executed" at bounding box center [139, 338] width 147 height 59
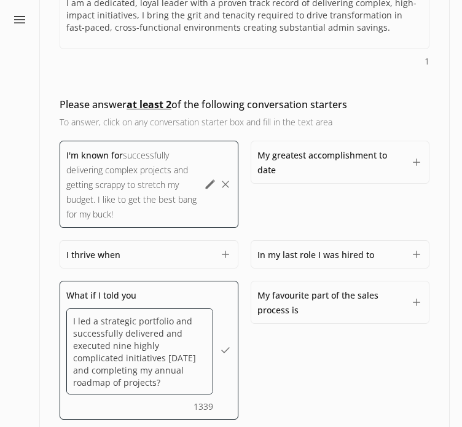
drag, startPoint x: 154, startPoint y: 369, endPoint x: 91, endPoint y: 369, distance: 63.3
click at [91, 369] on textarea "I led a strategic portfolio and successfully delivered and executed nine highly…" at bounding box center [139, 352] width 147 height 86
click at [183, 381] on textarea "I led a strategic portfolio and successfully delivered and executed nine highly…" at bounding box center [139, 352] width 147 height 86
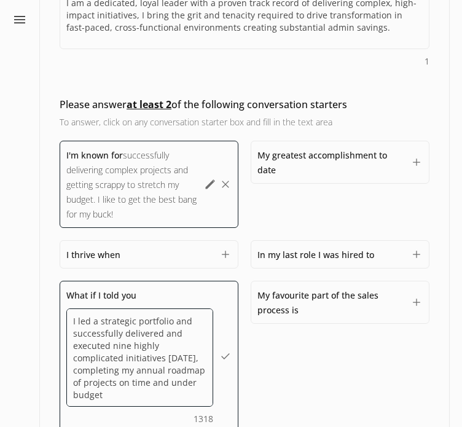
type textarea "I led a strategic portfolio and successfully delivered and executed nine highly…"
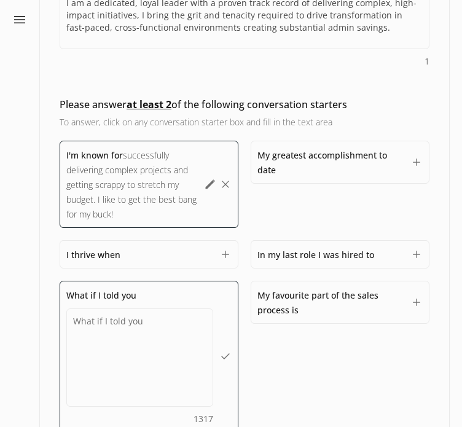
click at [277, 382] on div "I'm known for successfully delivering complex projects and getting scrappy to s…" at bounding box center [245, 356] width 370 height 431
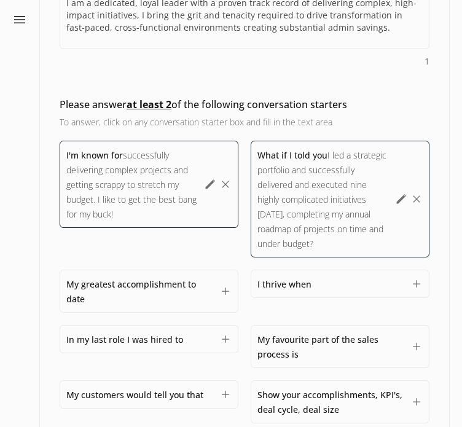
scroll to position [575, 0]
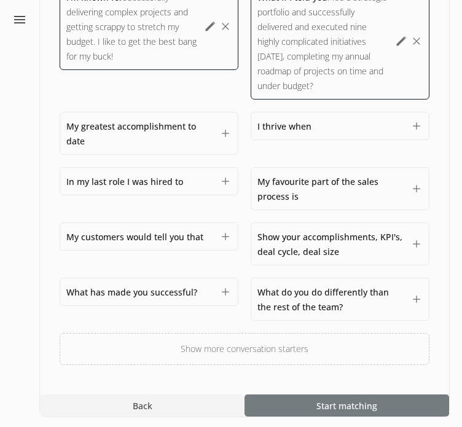
click at [316, 403] on div at bounding box center [347, 406] width 205 height 22
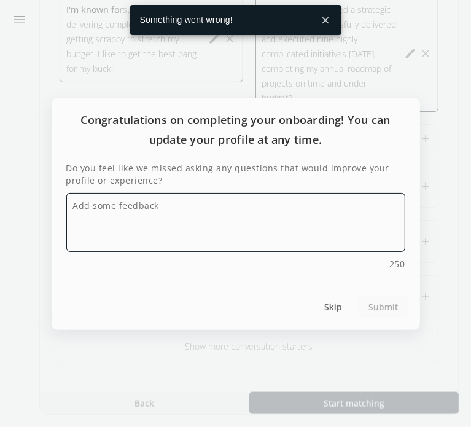
scroll to position [560, 0]
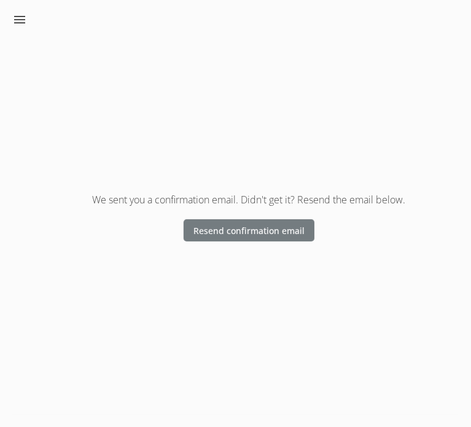
click at [248, 233] on span "Resend confirmation email" at bounding box center [249, 230] width 111 height 13
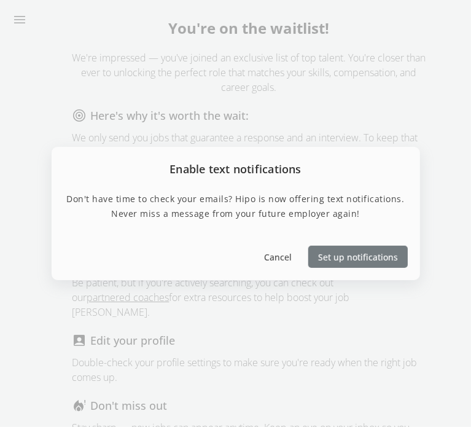
click at [366, 253] on span "Set up notifications" at bounding box center [358, 257] width 80 height 13
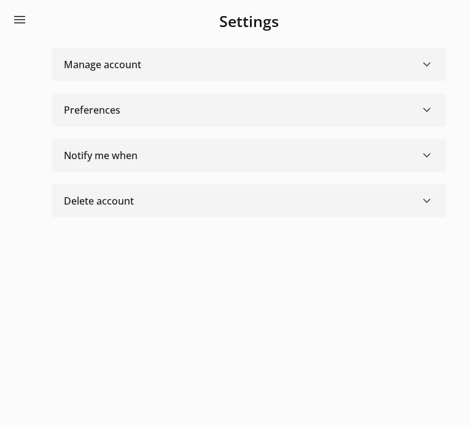
click at [420, 69] on span "keyboard_arrow_down" at bounding box center [427, 64] width 15 height 15
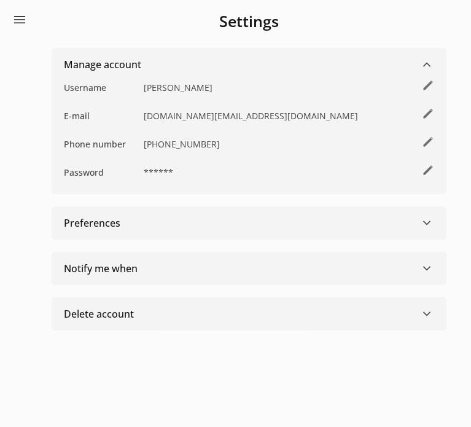
click at [297, 226] on div "Preferences keyboard_arrow_down" at bounding box center [249, 223] width 371 height 15
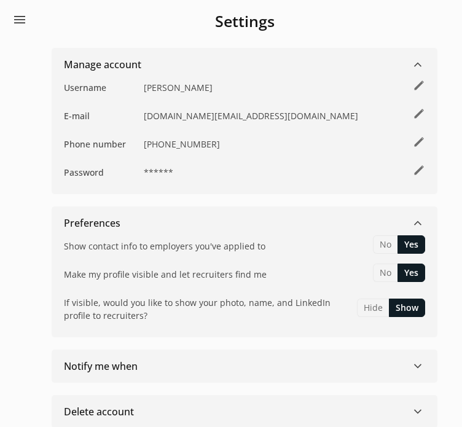
click at [108, 366] on div "Notify me when" at bounding box center [101, 366] width 74 height 15
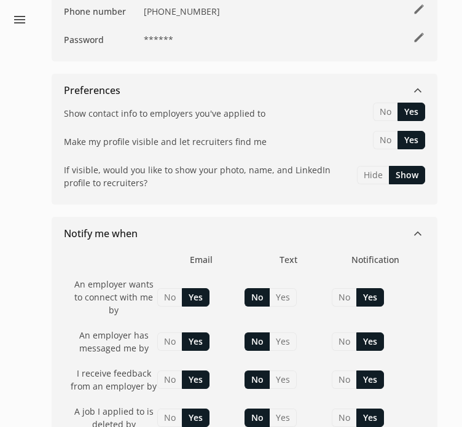
scroll to position [134, 0]
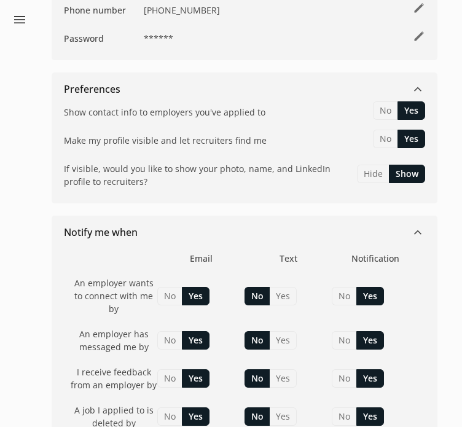
click at [281, 293] on button "Yes" at bounding box center [283, 296] width 27 height 18
click at [285, 340] on button "Yes" at bounding box center [283, 340] width 27 height 18
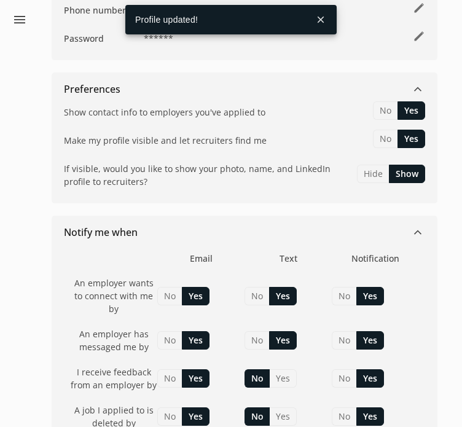
click at [285, 374] on button "Yes" at bounding box center [283, 378] width 27 height 18
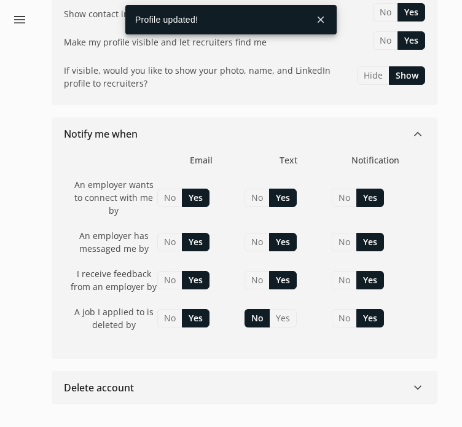
scroll to position [233, 0]
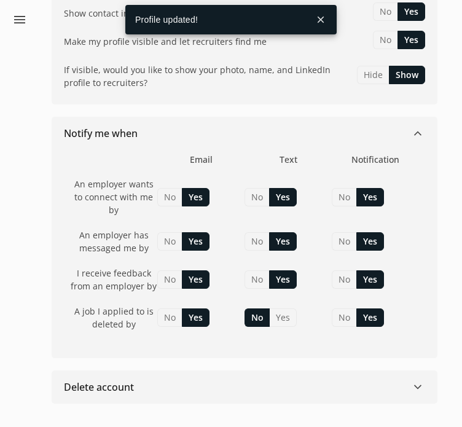
click at [283, 314] on button "Yes" at bounding box center [283, 318] width 27 height 18
click at [421, 383] on span "keyboard_arrow_down" at bounding box center [418, 387] width 15 height 15
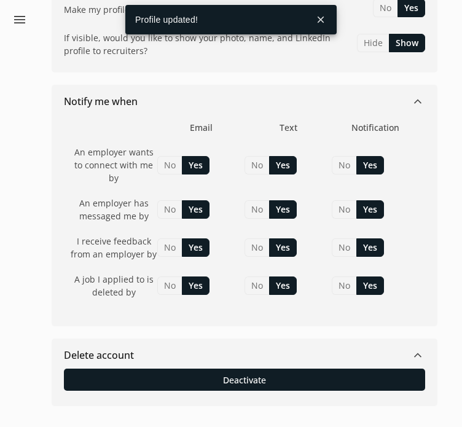
scroll to position [264, 0]
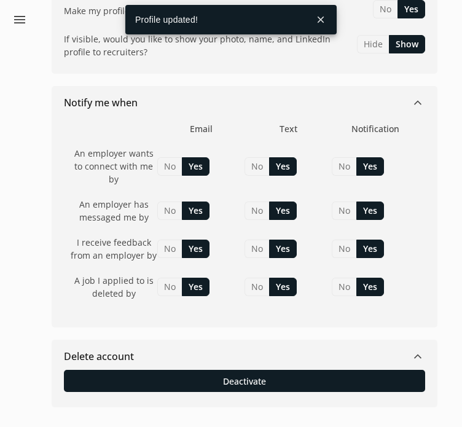
click at [419, 349] on span "keyboard_arrow_down" at bounding box center [418, 356] width 15 height 15
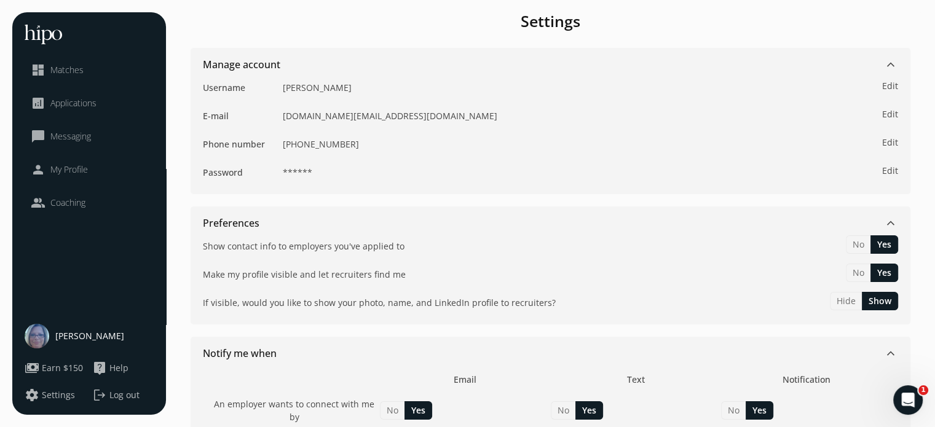
click at [67, 171] on span "My Profile" at bounding box center [68, 169] width 37 height 12
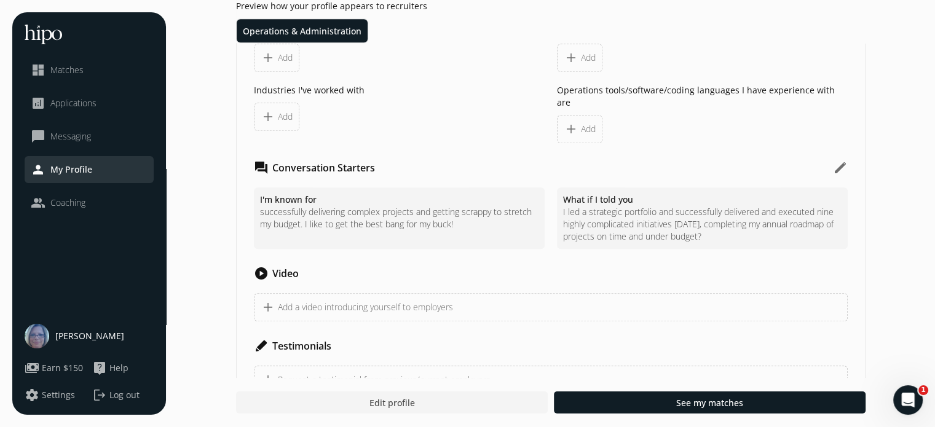
scroll to position [1131, 0]
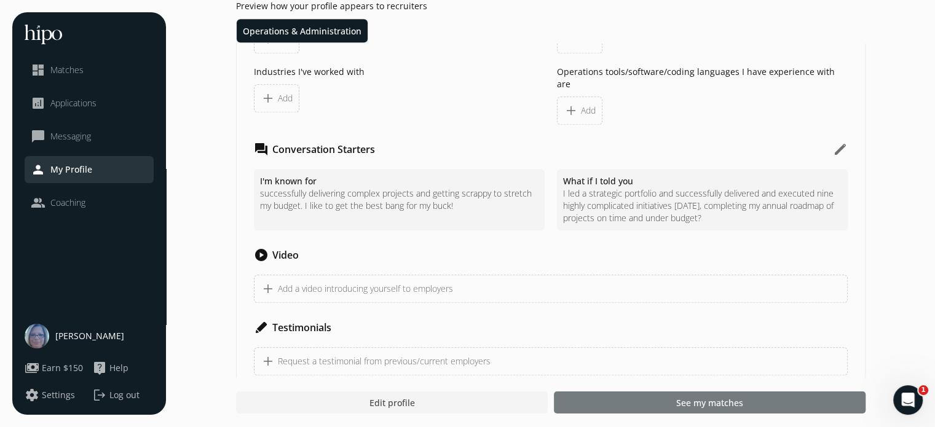
click at [657, 400] on div at bounding box center [710, 402] width 312 height 22
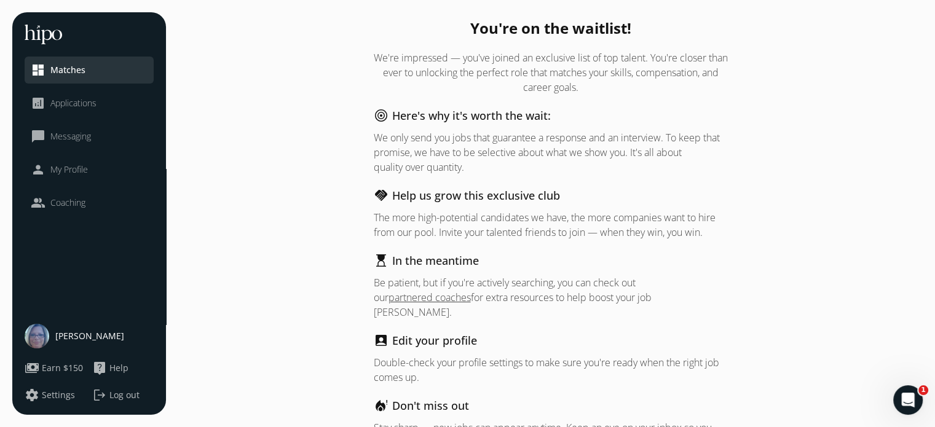
scroll to position [54, 0]
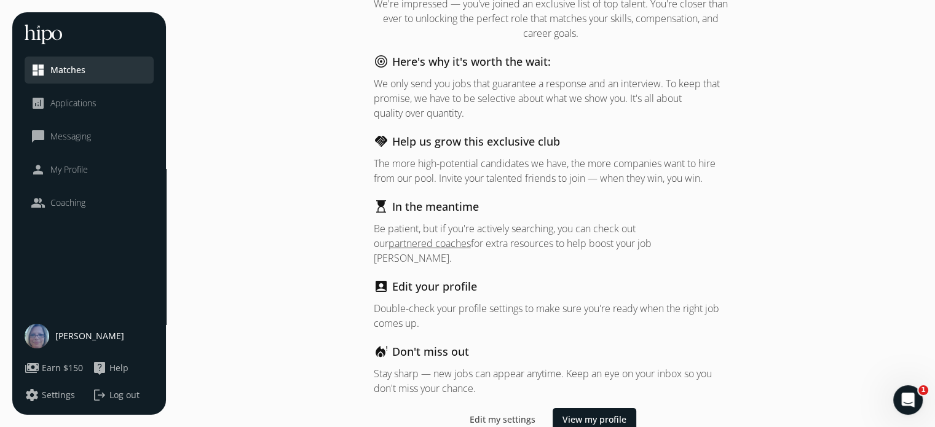
click at [903, 397] on icon "Open Intercom Messenger" at bounding box center [908, 400] width 20 height 20
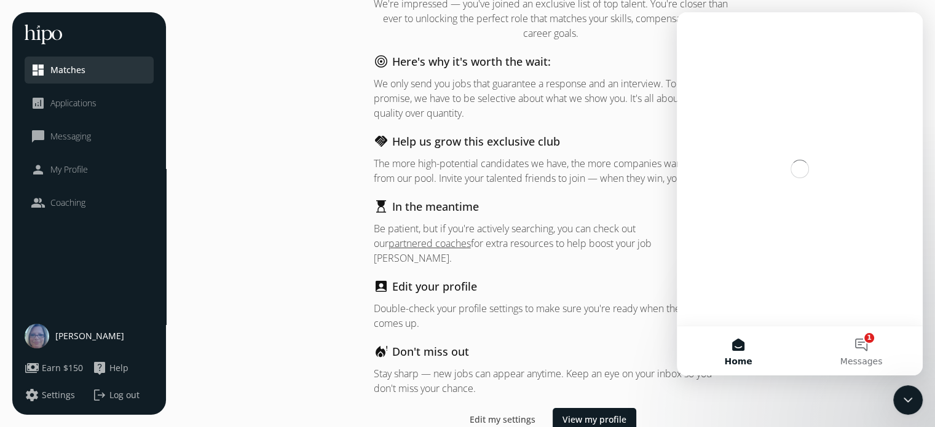
scroll to position [0, 0]
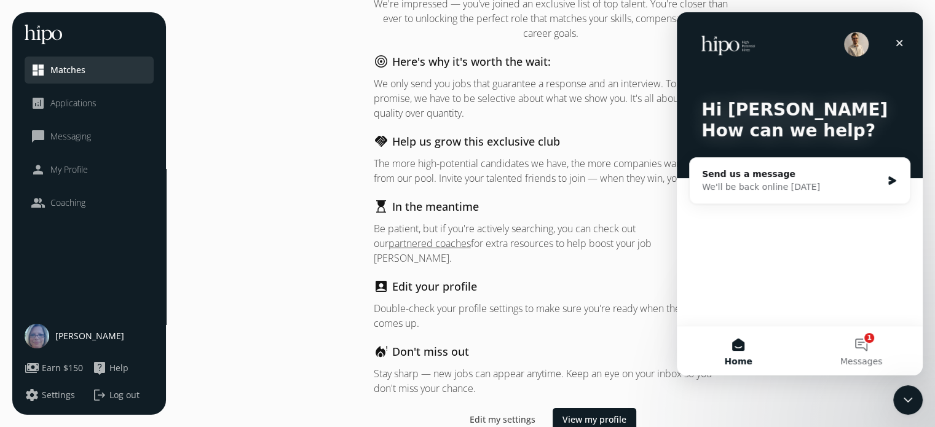
click at [863, 345] on button "1 Messages" at bounding box center [861, 350] width 123 height 49
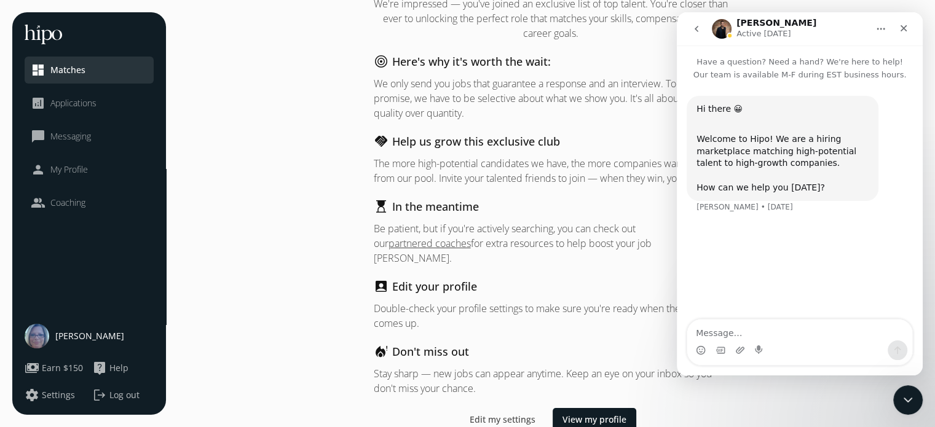
click at [905, 26] on icon "Close" at bounding box center [903, 28] width 7 height 7
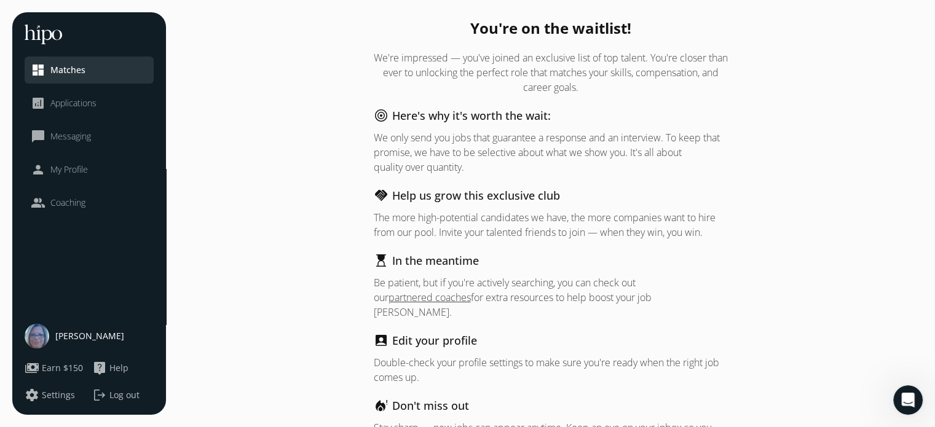
click at [84, 101] on span "Applications" at bounding box center [73, 103] width 46 height 12
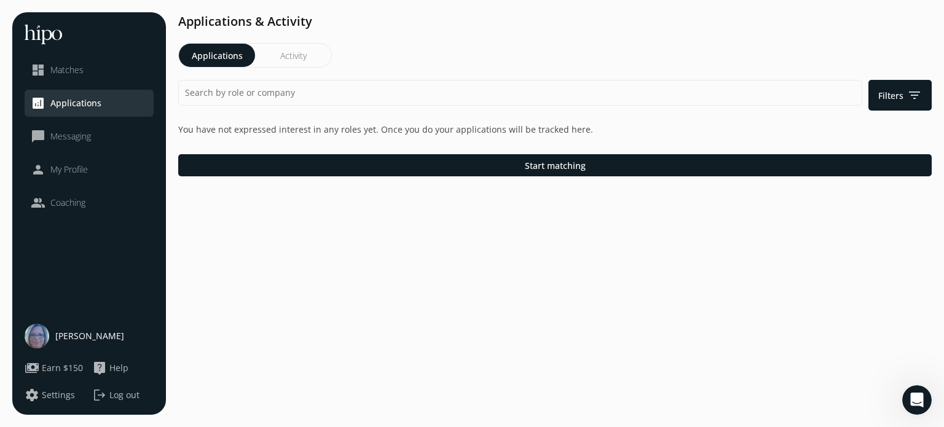
click at [531, 168] on span "Start matching" at bounding box center [555, 165] width 61 height 13
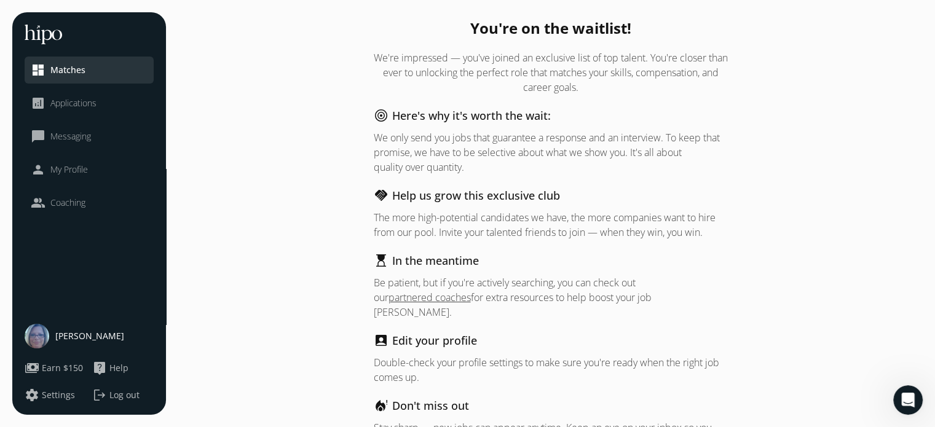
scroll to position [54, 0]
